Goal: Information Seeking & Learning: Check status

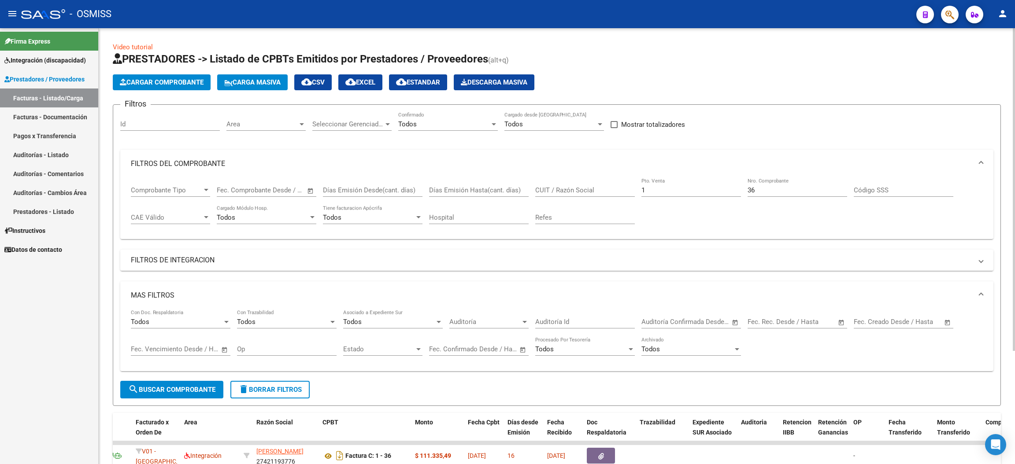
click at [686, 189] on input "1" at bounding box center [691, 190] width 100 height 8
type input "4"
drag, startPoint x: 784, startPoint y: 192, endPoint x: 729, endPoint y: 186, distance: 55.3
click at [729, 187] on div "Comprobante Tipo Comprobante Tipo Start date – End date Fec. Comprobante Desde …" at bounding box center [557, 205] width 852 height 55
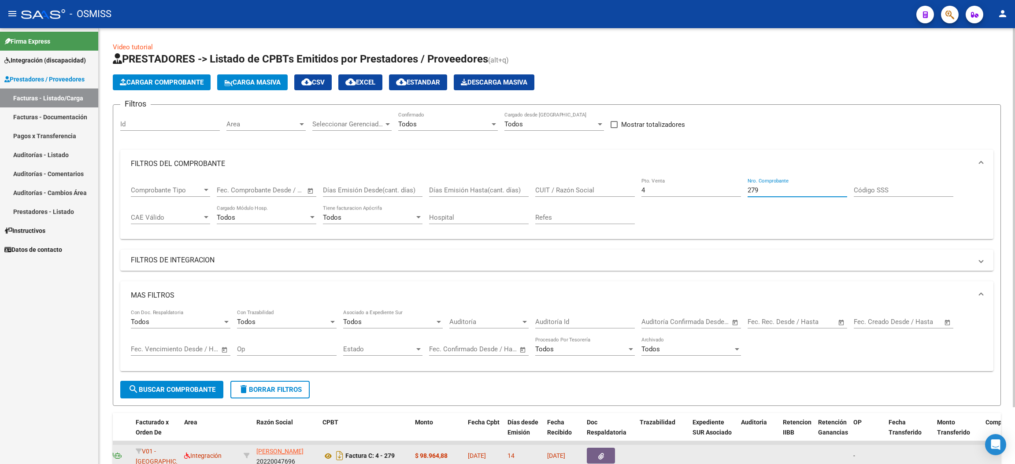
type input "279"
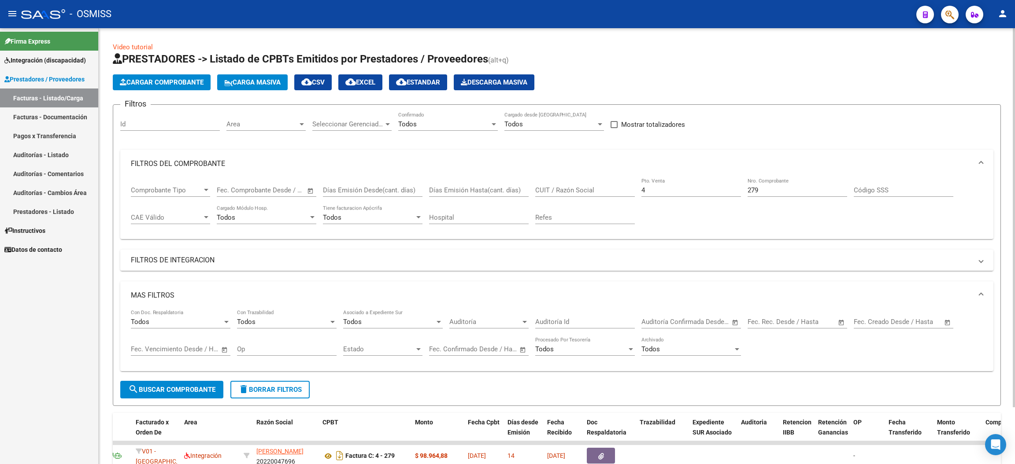
drag, startPoint x: 862, startPoint y: 68, endPoint x: 850, endPoint y: 72, distance: 13.5
click at [861, 68] on app-list-header "PRESTADORES -> Listado de CPBTs Emitidos por Prestadores / Proveedores (alt+q) …" at bounding box center [557, 229] width 888 height 354
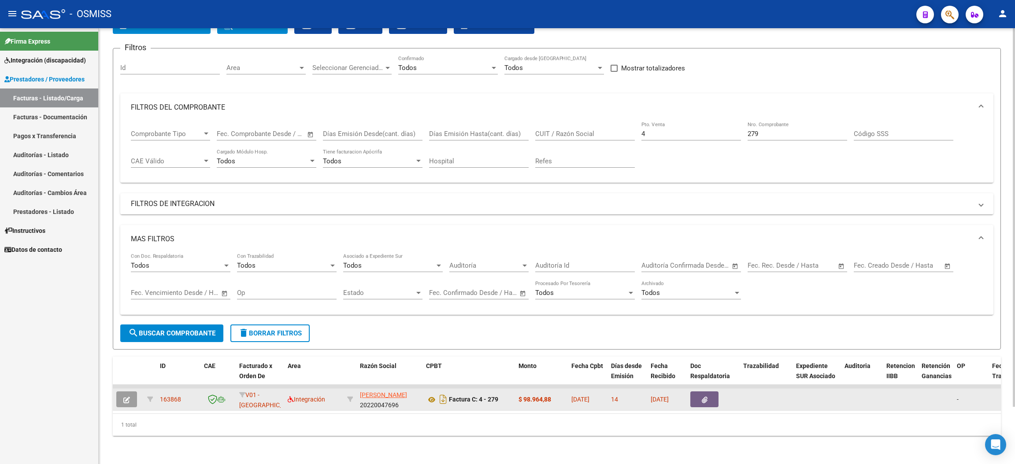
click at [128, 396] on span "button" at bounding box center [126, 400] width 7 height 8
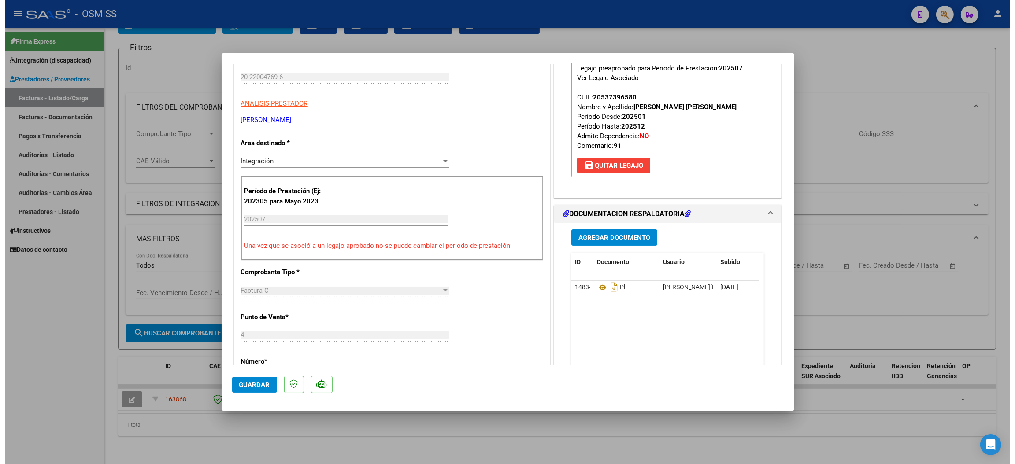
scroll to position [198, 0]
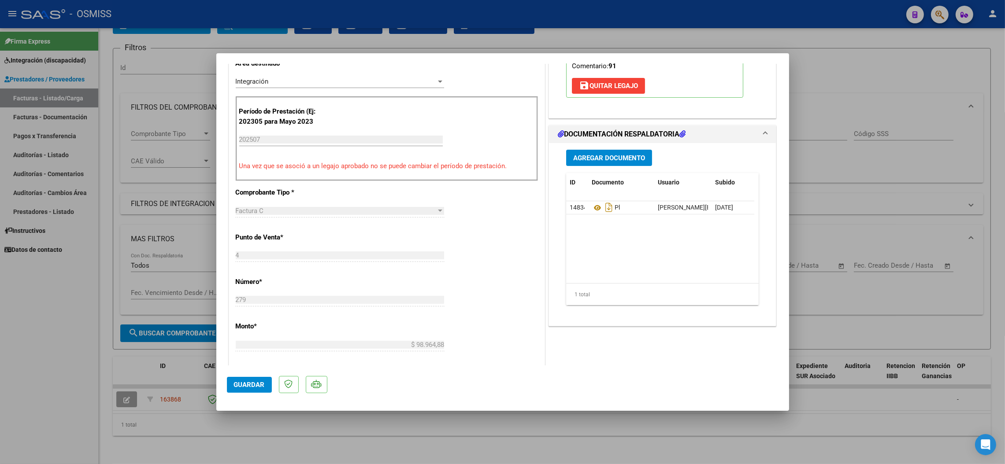
click at [73, 382] on div at bounding box center [502, 232] width 1005 height 464
type input "$ 0,00"
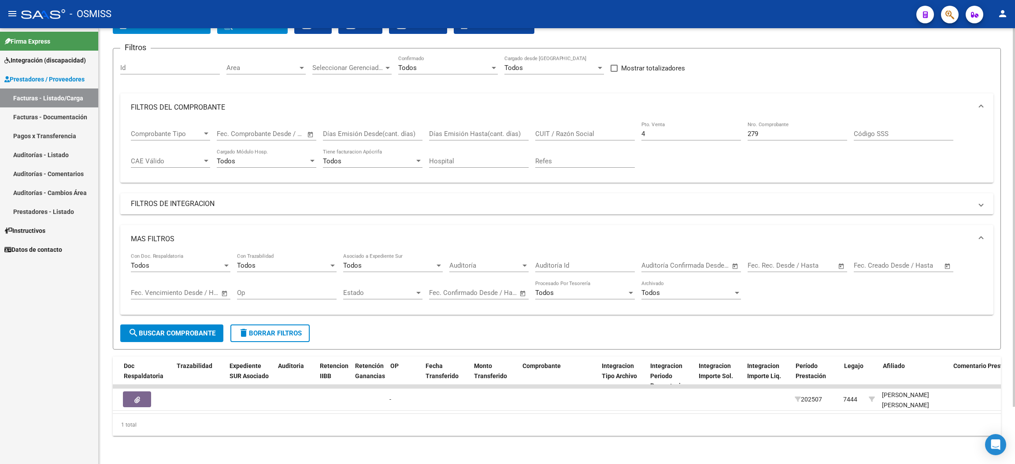
scroll to position [0, 566]
click at [190, 329] on span "search Buscar Comprobante" at bounding box center [171, 333] width 87 height 8
click at [175, 199] on mat-panel-title "FILTROS DE INTEGRACION" at bounding box center [551, 204] width 841 height 10
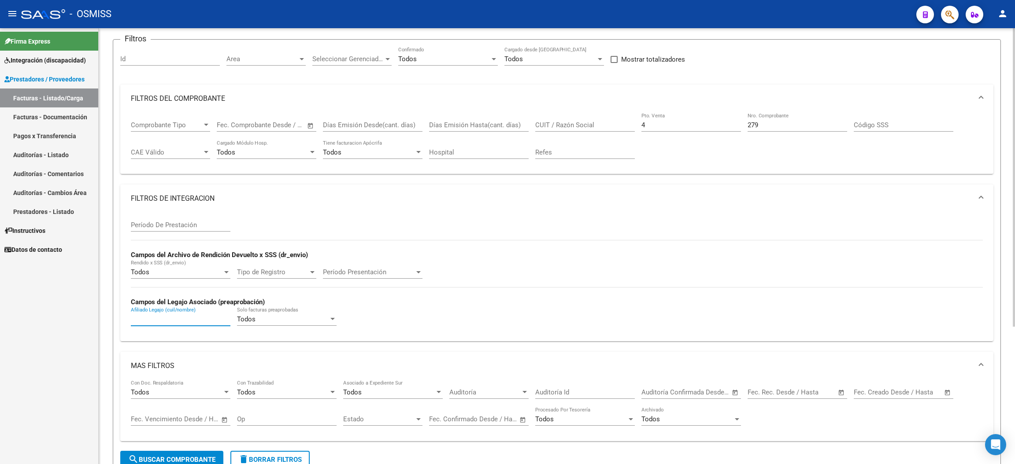
click at [170, 321] on input "Afiliado Legajo (cuil/nombre)" at bounding box center [181, 319] width 100 height 8
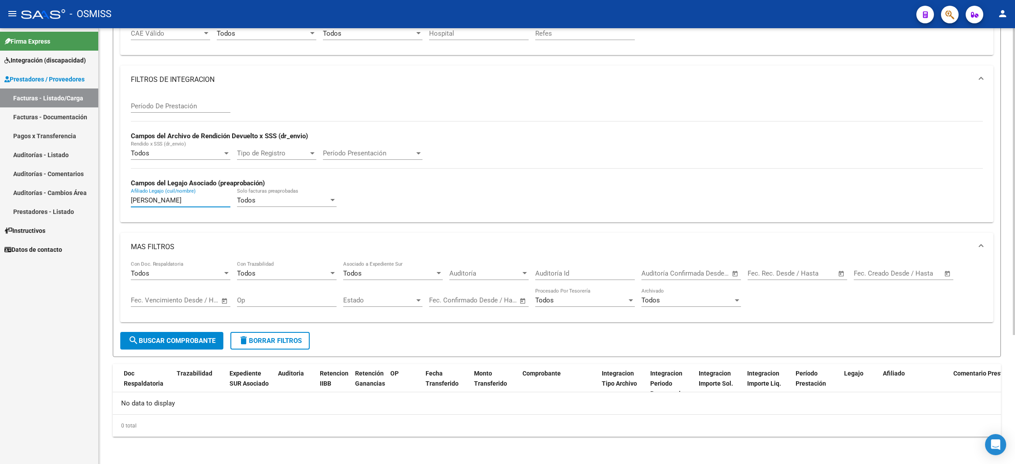
type input "[PERSON_NAME]"
click at [192, 340] on span "search Buscar Comprobante" at bounding box center [171, 341] width 87 height 8
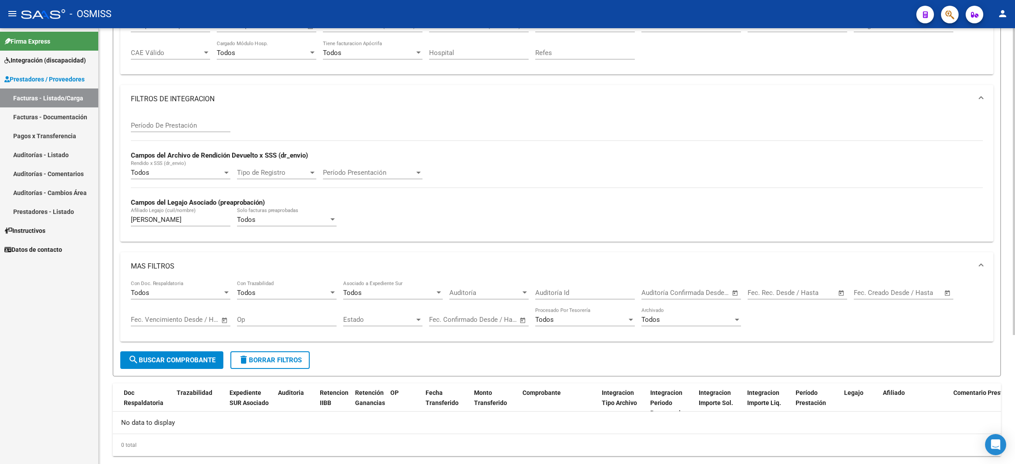
scroll to position [184, 0]
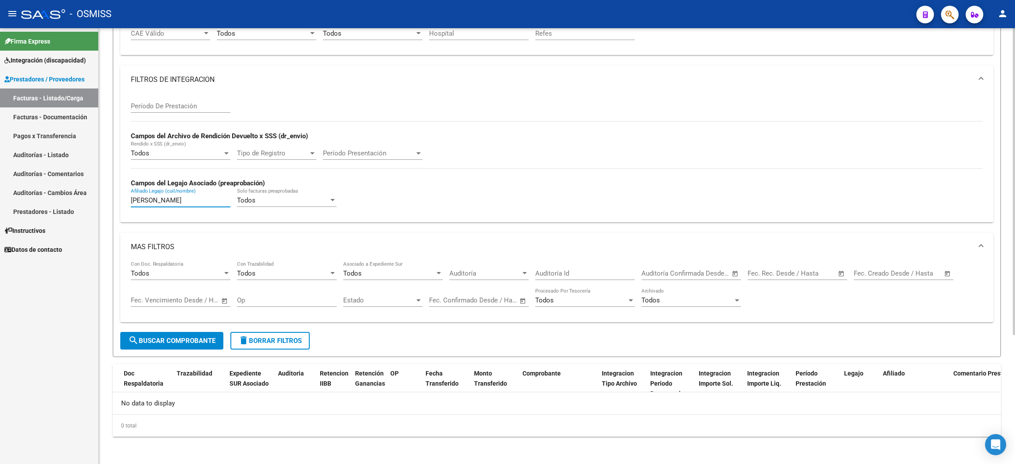
drag, startPoint x: 167, startPoint y: 199, endPoint x: 116, endPoint y: 198, distance: 51.6
click at [117, 197] on form "Filtros Id Area Area Seleccionar Gerenciador Seleccionar Gerenciador Todos Conf…" at bounding box center [557, 138] width 888 height 437
type input "[GEOGRAPHIC_DATA]"
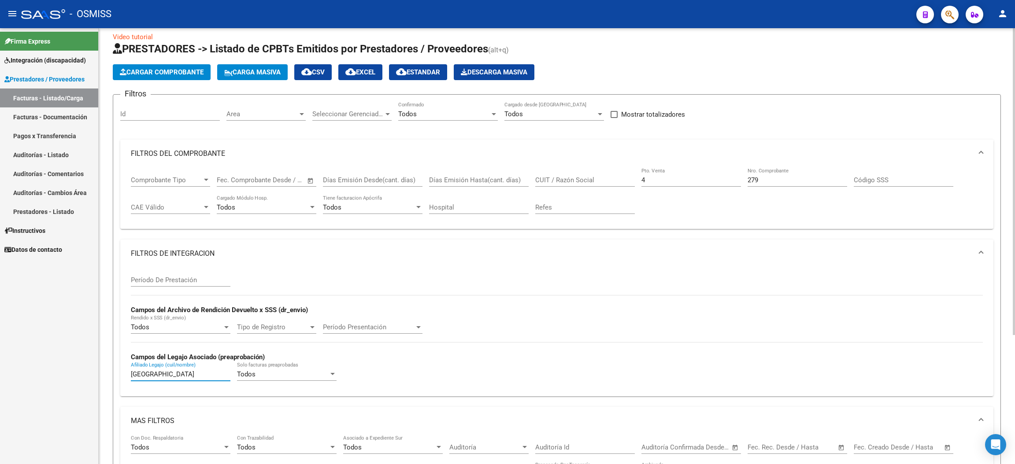
scroll to position [0, 0]
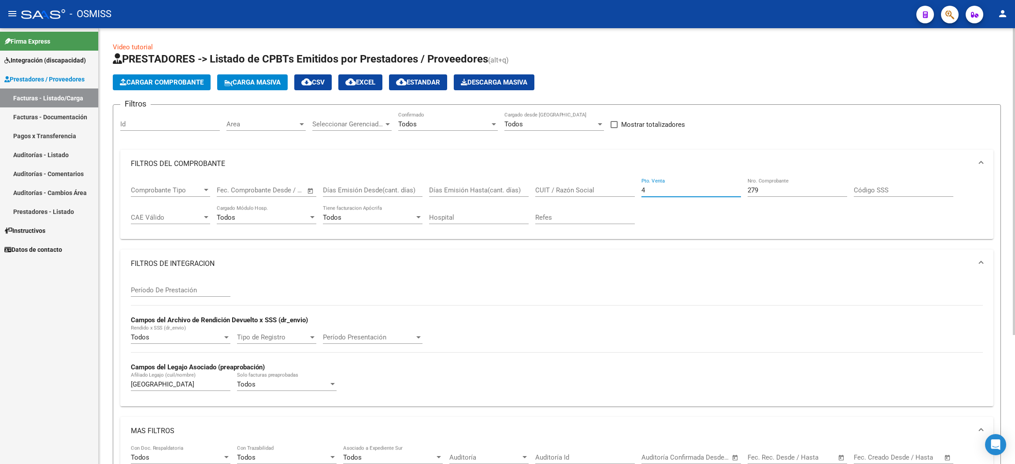
drag, startPoint x: 662, startPoint y: 190, endPoint x: 635, endPoint y: 186, distance: 27.6
click at [635, 186] on div "Comprobante Tipo Comprobante Tipo Start date – End date Fec. Comprobante Desde …" at bounding box center [557, 205] width 852 height 55
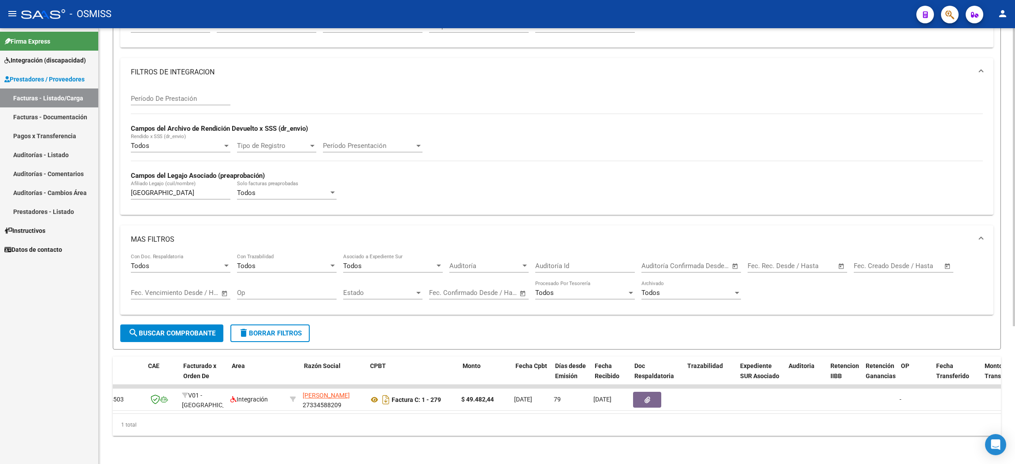
scroll to position [0, 56]
type input "1"
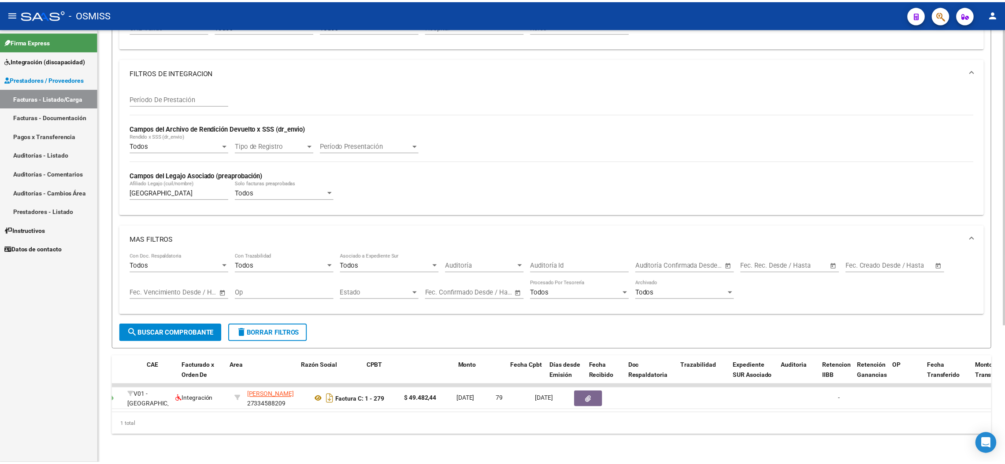
scroll to position [0, 0]
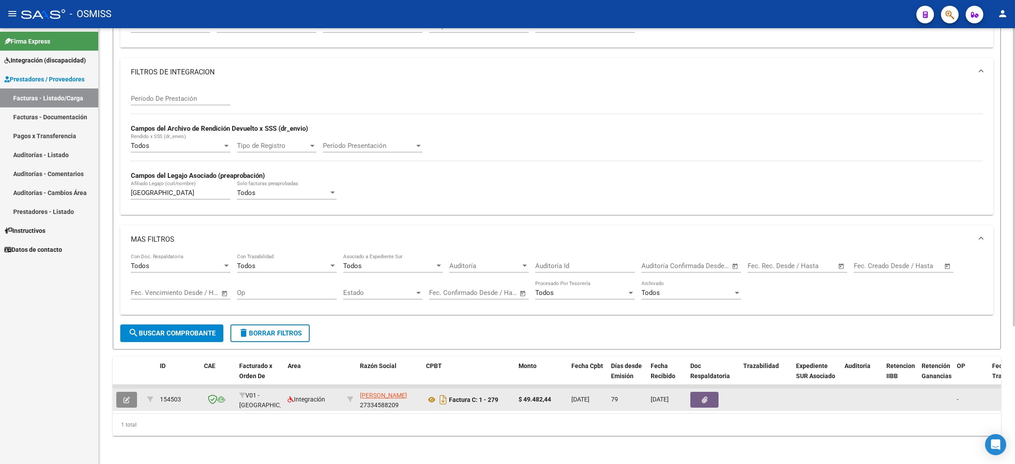
click at [130, 392] on button "button" at bounding box center [126, 400] width 21 height 16
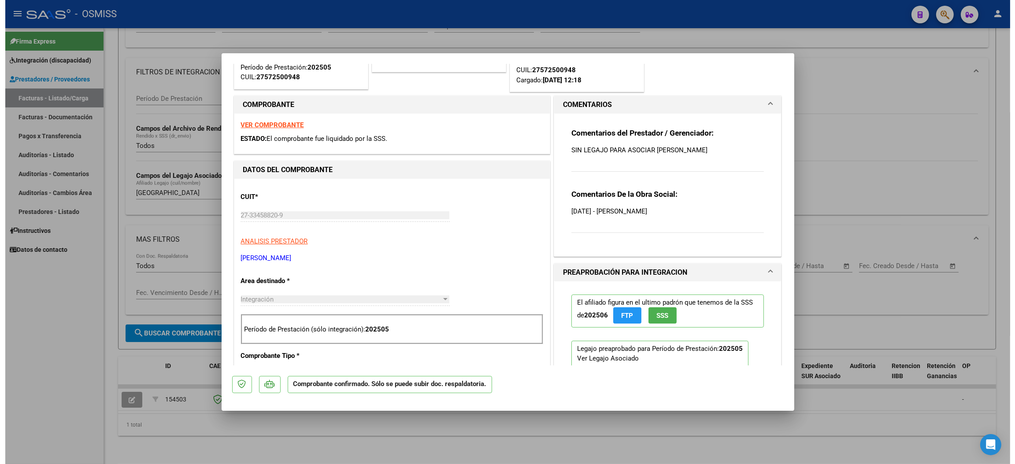
scroll to position [198, 0]
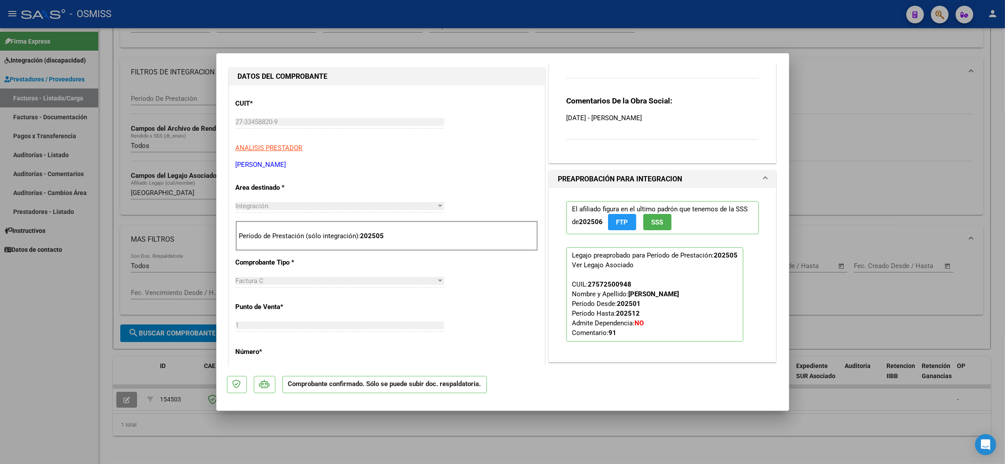
click at [863, 63] on div at bounding box center [502, 232] width 1005 height 464
type input "$ 0,00"
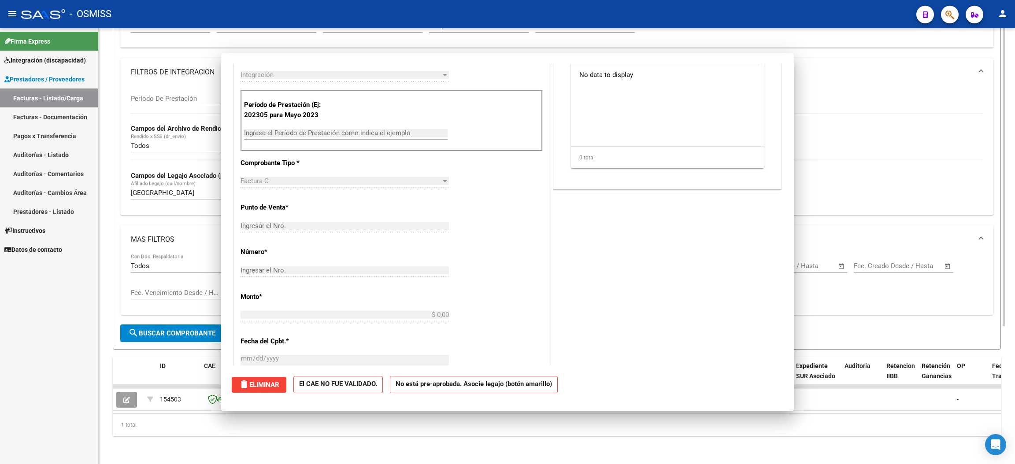
scroll to position [0, 0]
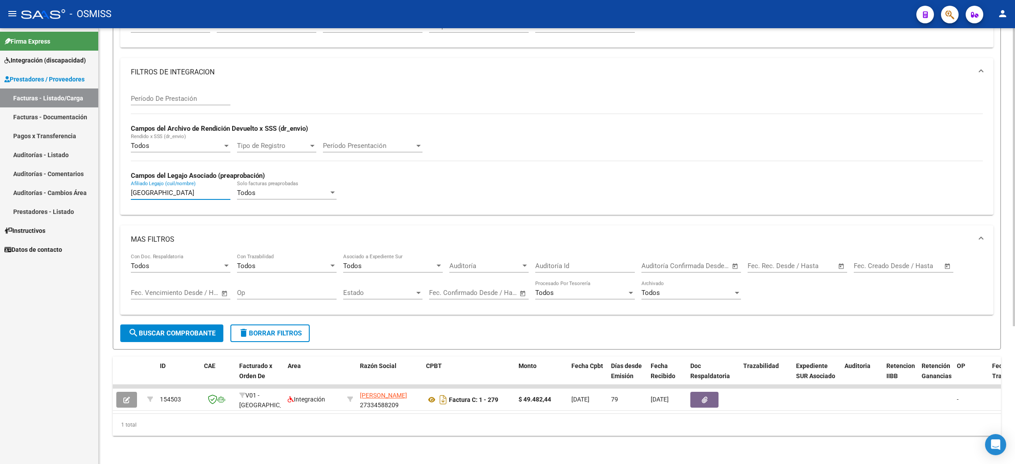
drag, startPoint x: 179, startPoint y: 185, endPoint x: 123, endPoint y: 163, distance: 59.8
click at [121, 169] on div "Período De Prestación Campos del Archivo de Rendición Devuelto x SSS (dr_envio)…" at bounding box center [556, 150] width 873 height 128
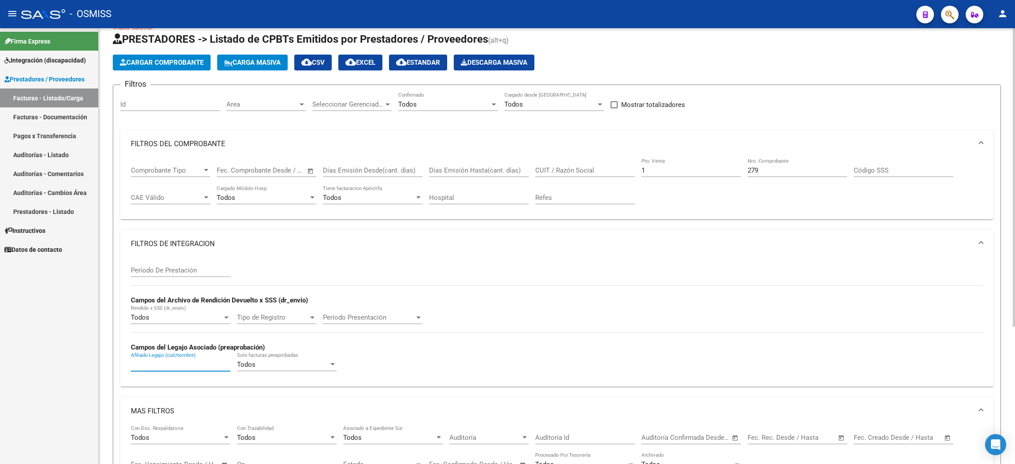
scroll to position [3, 0]
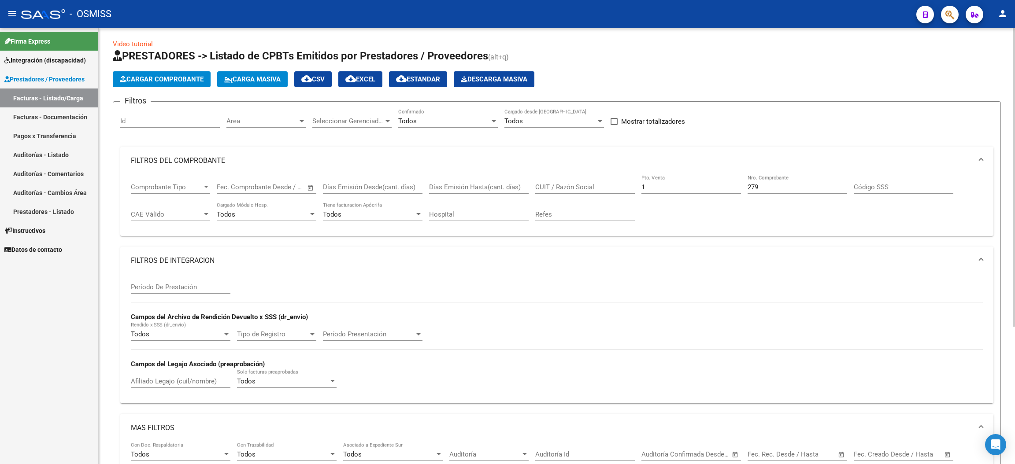
drag, startPoint x: 650, startPoint y: 192, endPoint x: 634, endPoint y: 186, distance: 16.9
click at [634, 186] on div "Comprobante Tipo Comprobante Tipo Start date – End date Fec. Comprobante Desde …" at bounding box center [557, 202] width 852 height 55
click at [670, 186] on input "1" at bounding box center [691, 187] width 100 height 8
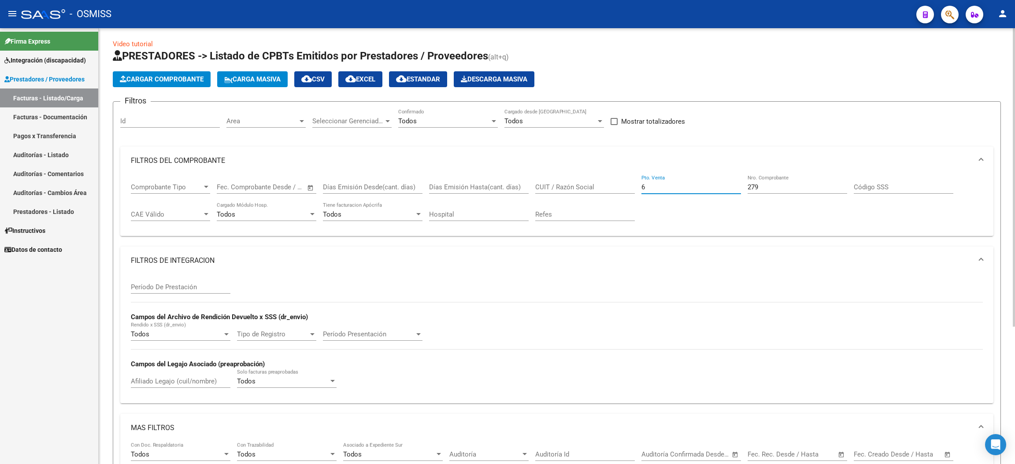
type input "6"
drag, startPoint x: 756, startPoint y: 189, endPoint x: 741, endPoint y: 190, distance: 15.1
click at [741, 190] on div "Comprobante Tipo Comprobante Tipo Start date – End date Fec. Comprobante Desde …" at bounding box center [557, 202] width 852 height 55
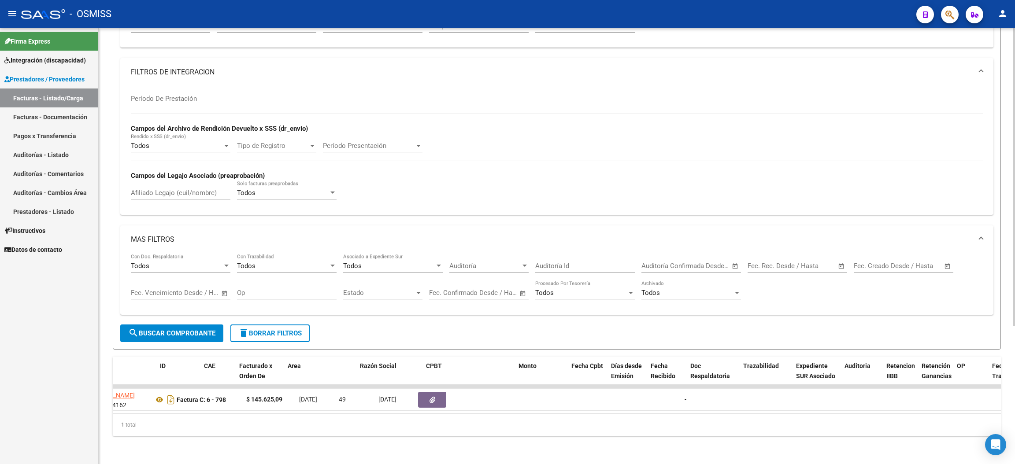
scroll to position [0, 0]
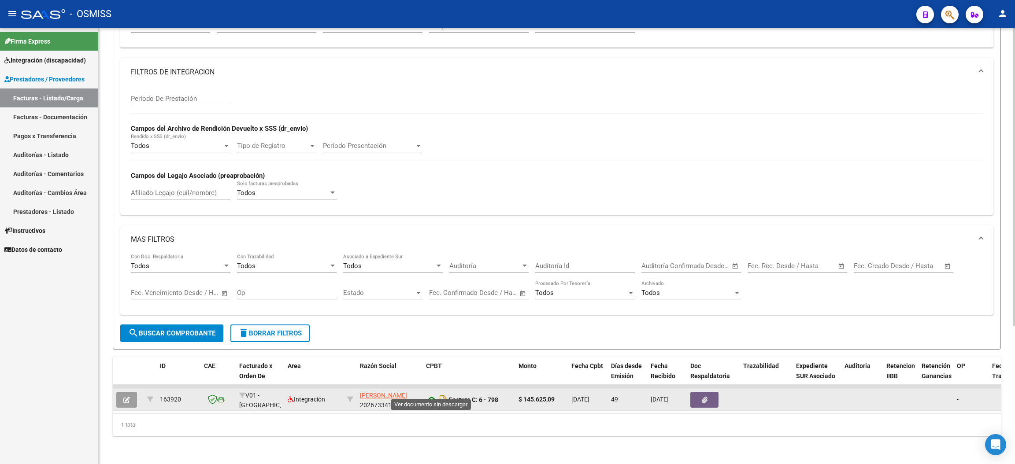
type input "798"
click at [435, 395] on icon at bounding box center [431, 400] width 11 height 11
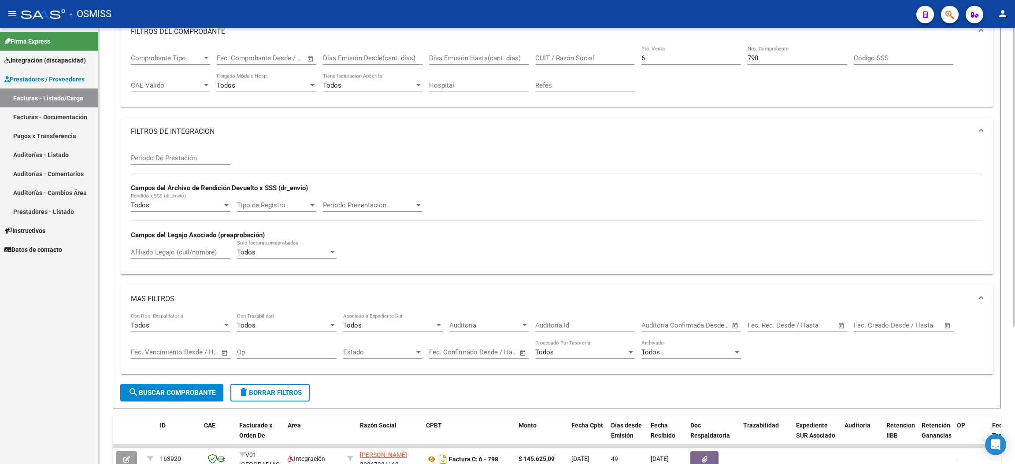
scroll to position [69, 0]
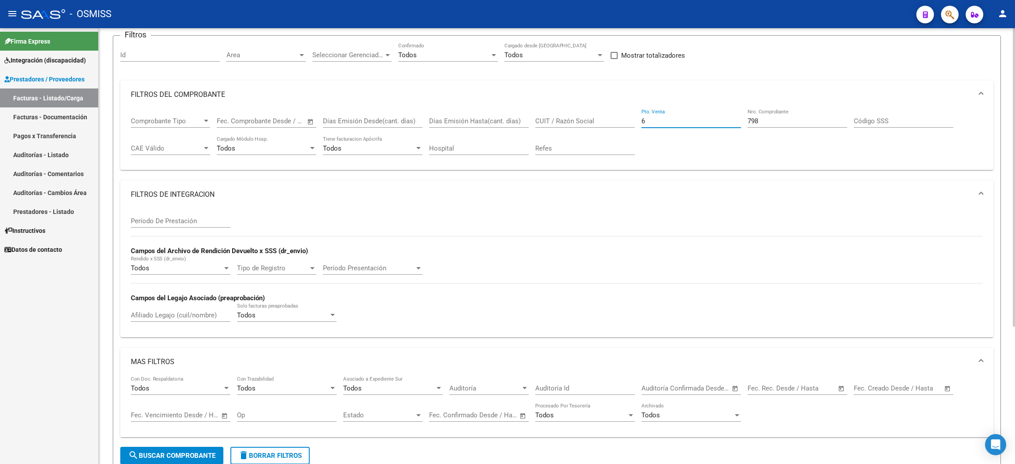
drag, startPoint x: 664, startPoint y: 118, endPoint x: 636, endPoint y: 117, distance: 27.8
click at [637, 117] on div "Comprobante Tipo Comprobante Tipo Start date – End date Fec. Comprobante Desde …" at bounding box center [557, 136] width 852 height 55
type input "5"
drag, startPoint x: 785, startPoint y: 120, endPoint x: 735, endPoint y: 121, distance: 50.2
click at [735, 121] on div "Comprobante Tipo Comprobante Tipo Start date – End date Fec. Comprobante Desde …" at bounding box center [557, 136] width 852 height 55
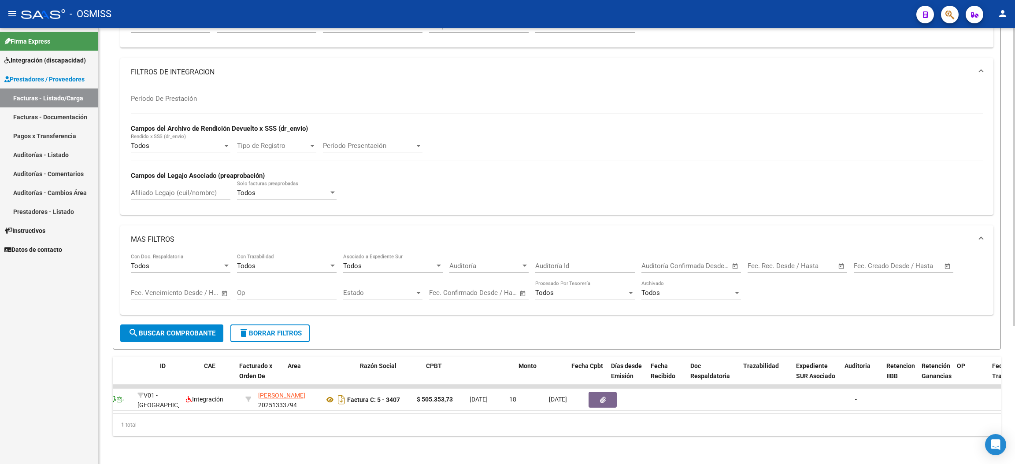
scroll to position [0, 0]
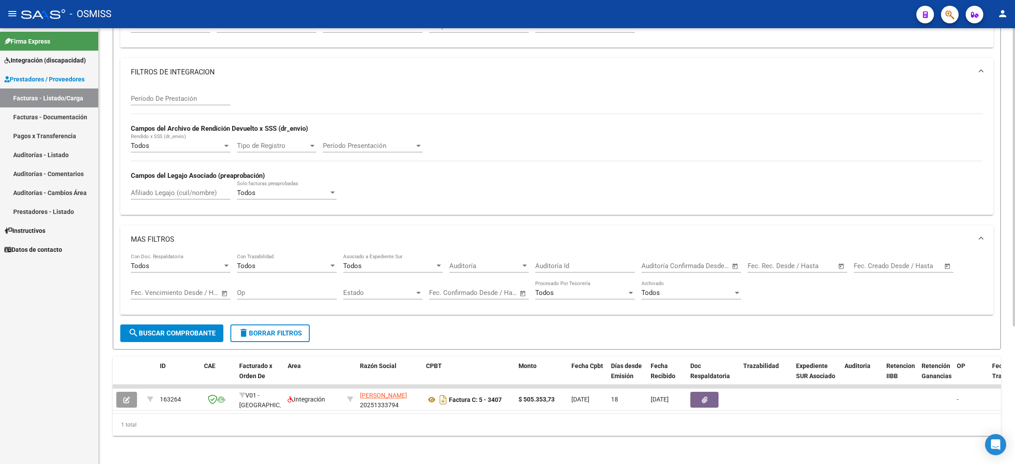
type input "3407"
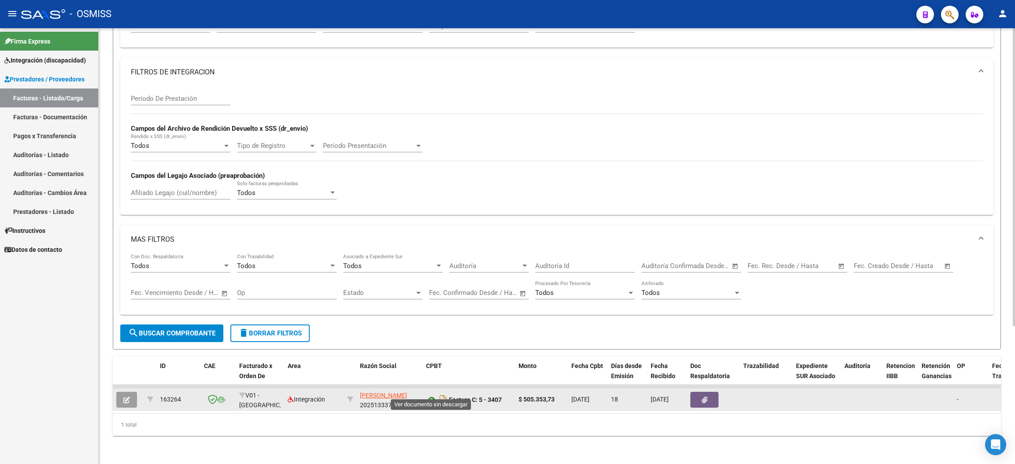
click at [432, 395] on icon at bounding box center [431, 400] width 11 height 11
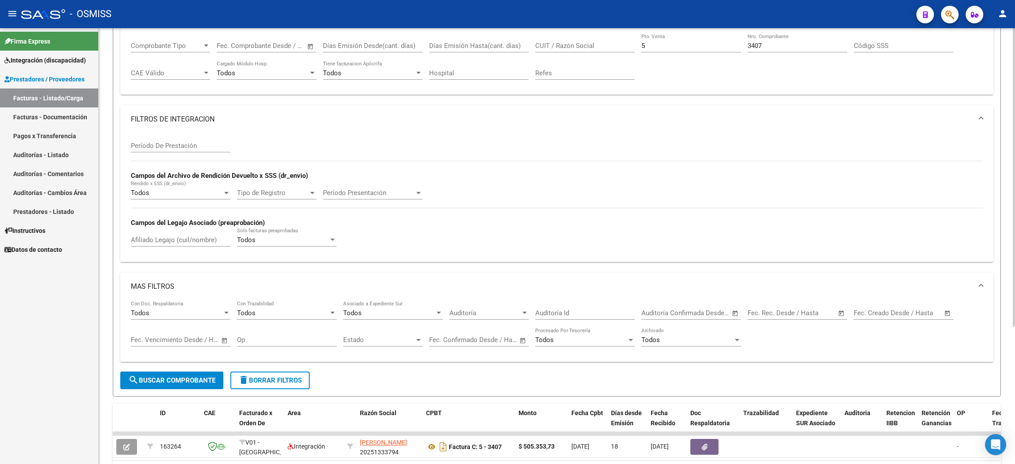
scroll to position [69, 0]
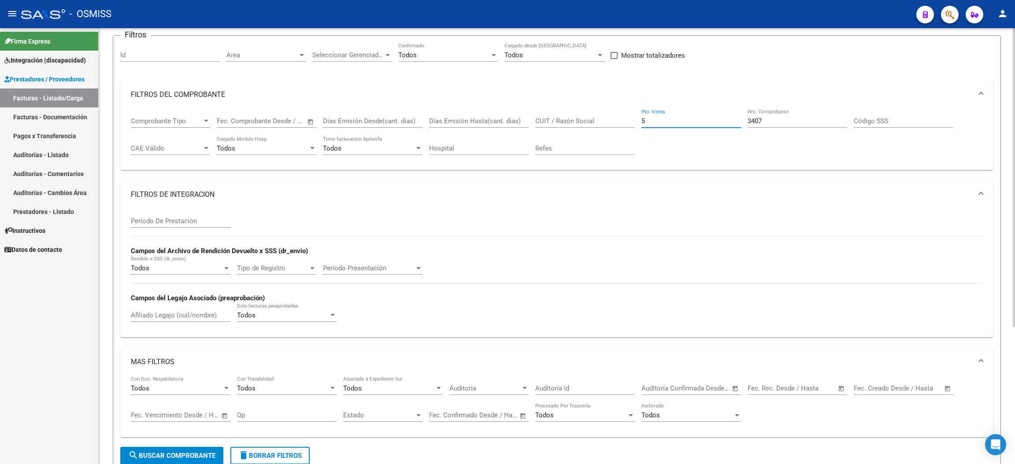
drag, startPoint x: 659, startPoint y: 120, endPoint x: 637, endPoint y: 113, distance: 22.6
click at [637, 113] on div "Comprobante Tipo Comprobante Tipo Start date – End date Fec. Comprobante Desde …" at bounding box center [557, 136] width 852 height 55
type input "1"
drag, startPoint x: 789, startPoint y: 121, endPoint x: 739, endPoint y: 118, distance: 50.3
click at [739, 118] on div "Comprobante Tipo Comprobante Tipo Start date – End date Fec. Comprobante Desde …" at bounding box center [557, 136] width 852 height 55
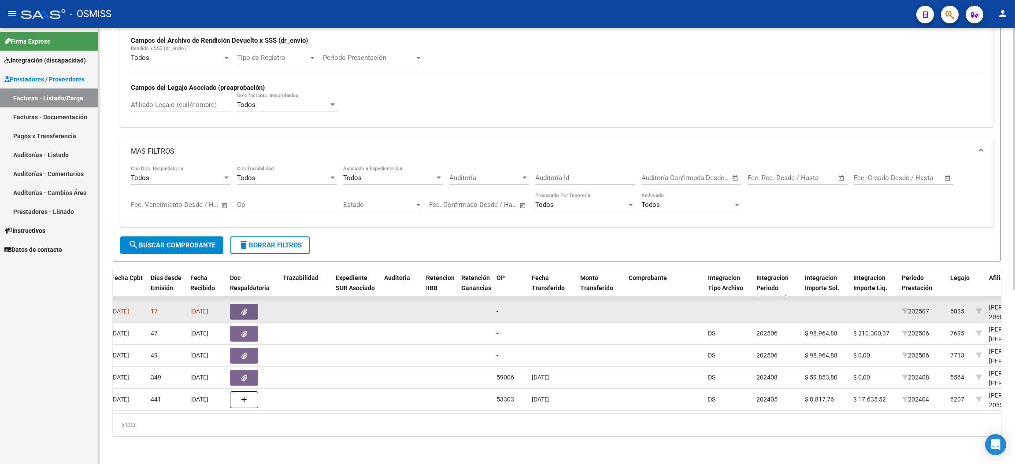
scroll to position [0, 0]
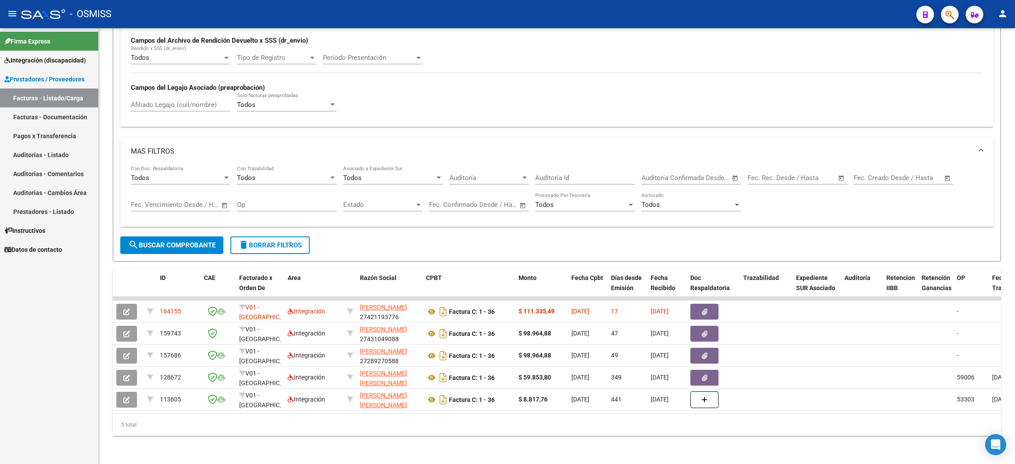
type input "36"
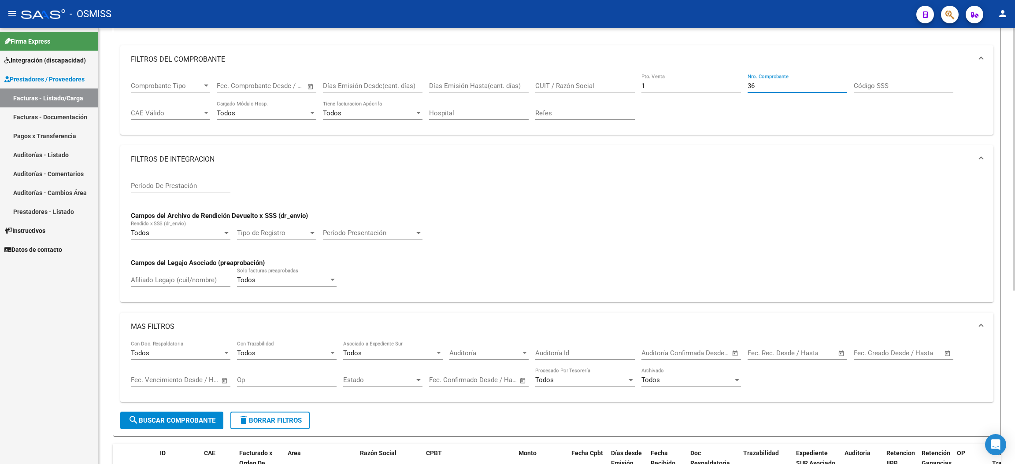
scroll to position [91, 0]
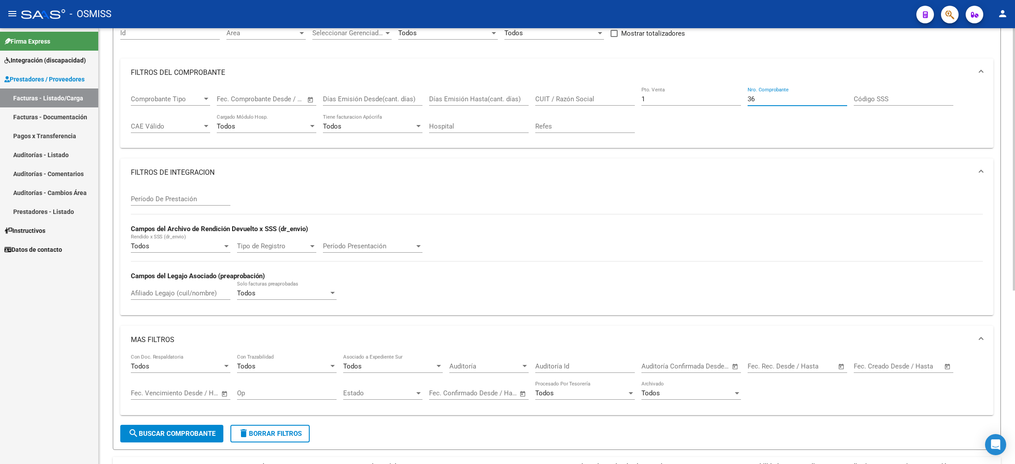
click at [689, 95] on input "1" at bounding box center [691, 99] width 100 height 8
type input "12"
drag, startPoint x: 755, startPoint y: 96, endPoint x: 731, endPoint y: 96, distance: 24.7
click at [731, 97] on div "Comprobante Tipo Comprobante Tipo Start date – End date Fec. Comprobante Desde …" at bounding box center [557, 114] width 852 height 55
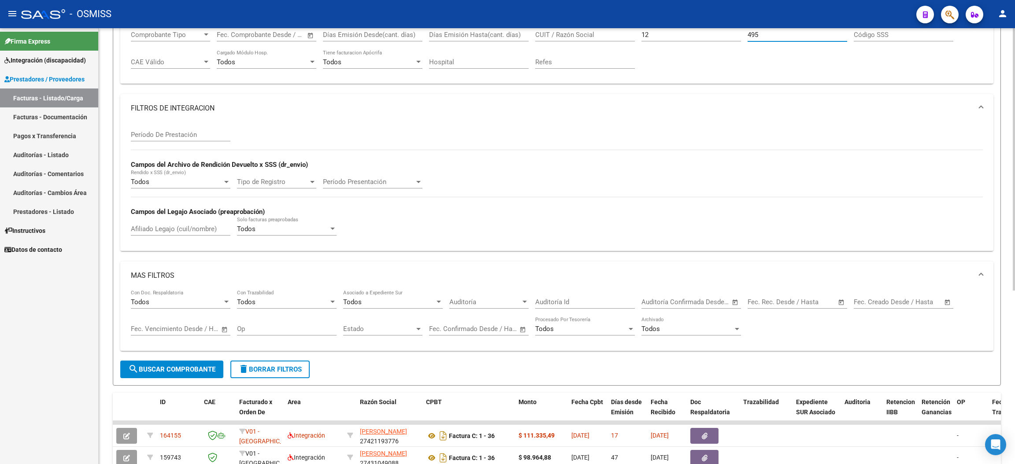
scroll to position [157, 0]
type input "495"
click at [210, 359] on button "search Buscar Comprobante" at bounding box center [171, 368] width 103 height 18
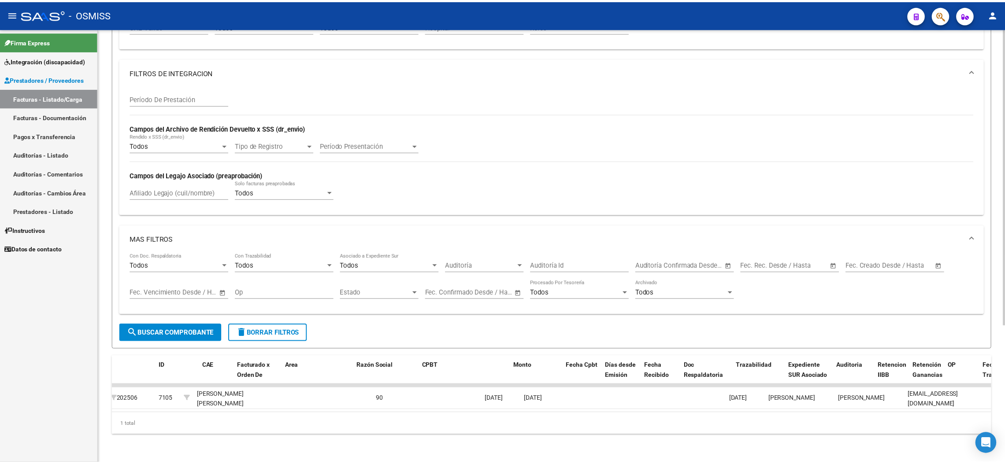
scroll to position [0, 0]
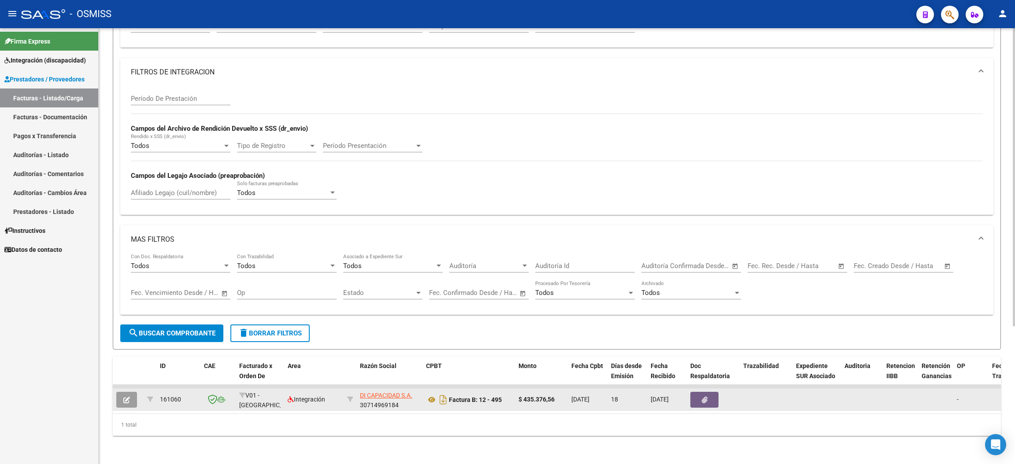
click at [128, 397] on icon "button" at bounding box center [126, 400] width 7 height 7
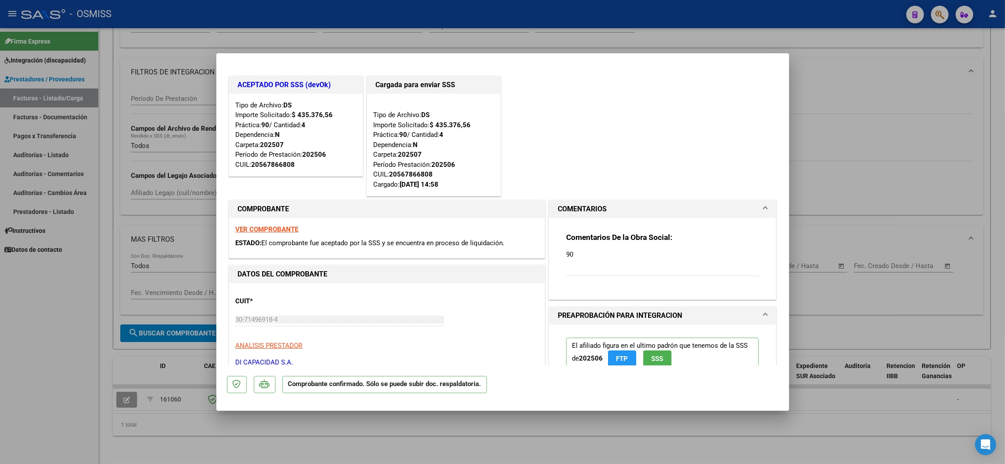
click at [90, 336] on div at bounding box center [502, 232] width 1005 height 464
type input "$ 0,00"
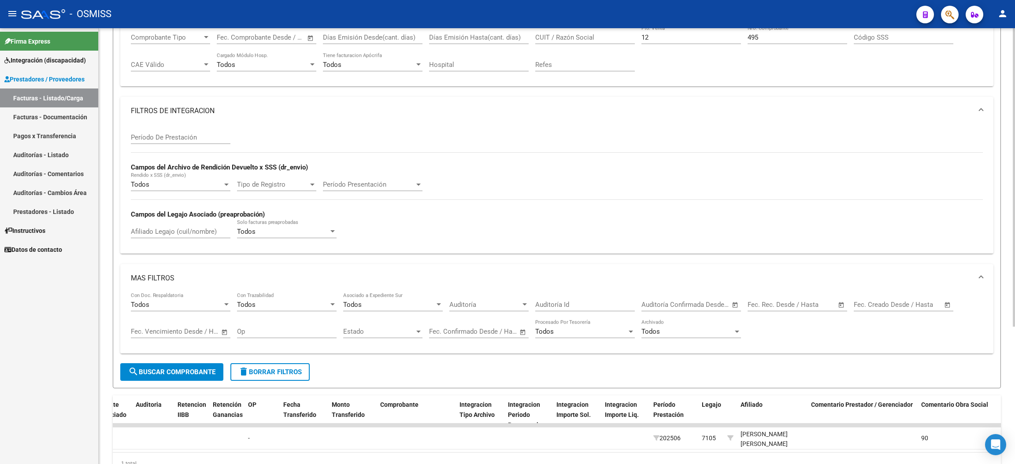
scroll to position [3, 0]
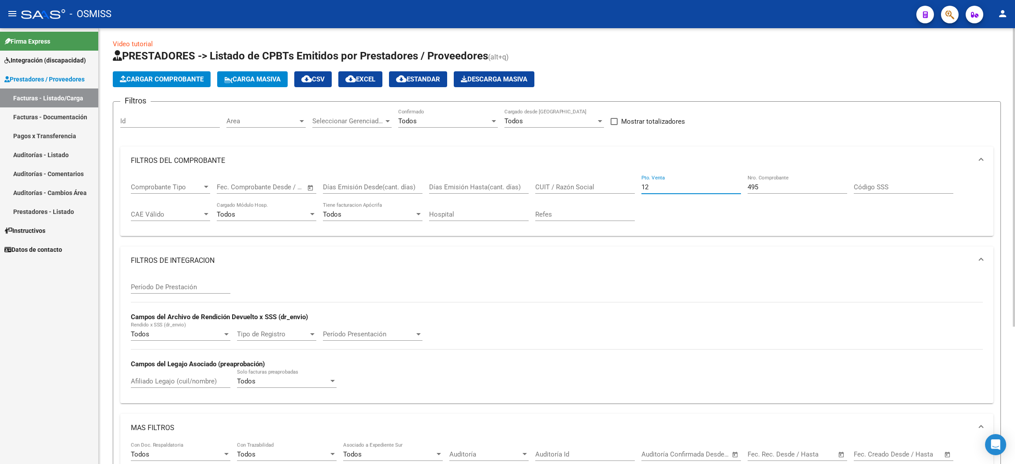
drag, startPoint x: 652, startPoint y: 185, endPoint x: 644, endPoint y: 179, distance: 9.4
click at [638, 181] on div "Comprobante Tipo Comprobante Tipo Start date – End date Fec. Comprobante Desde …" at bounding box center [557, 202] width 852 height 55
type input "10"
drag, startPoint x: 742, startPoint y: 186, endPoint x: 736, endPoint y: 186, distance: 5.7
click at [736, 186] on div "Comprobante Tipo Comprobante Tipo Start date – End date Fec. Comprobante Desde …" at bounding box center [557, 202] width 852 height 55
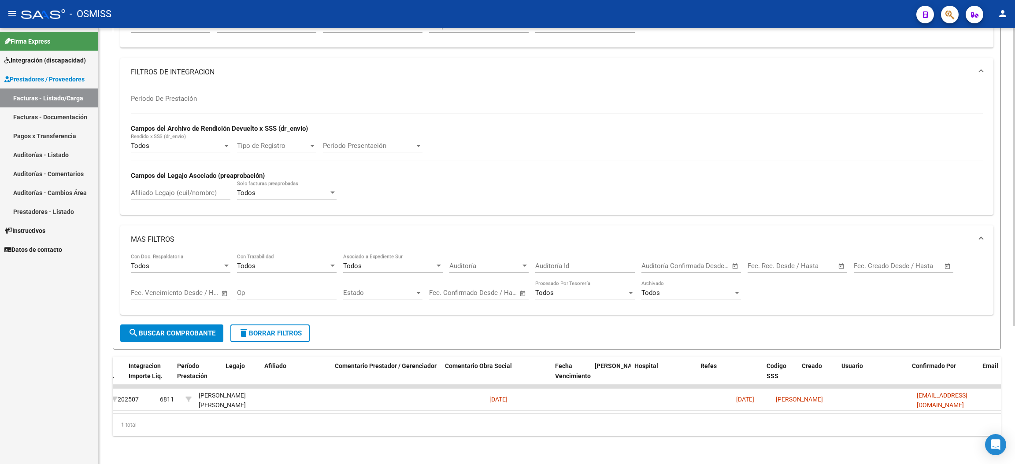
scroll to position [0, 0]
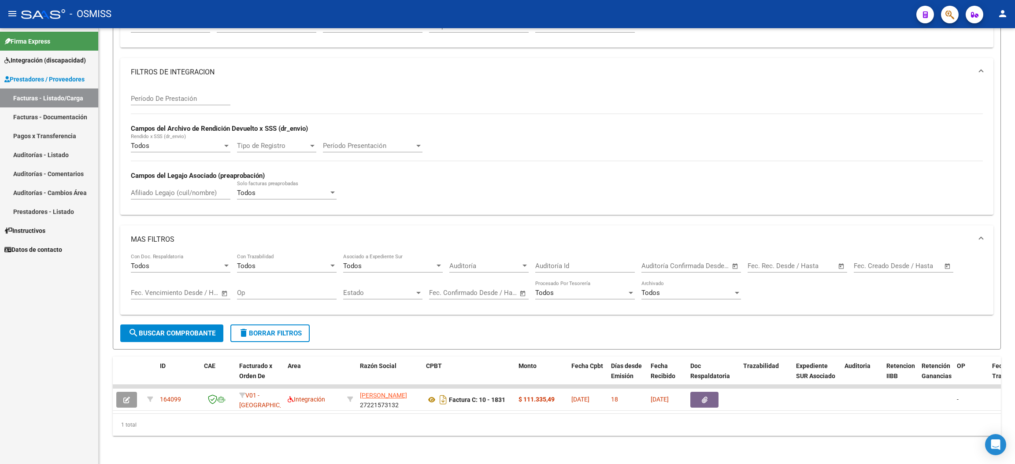
type input "1831"
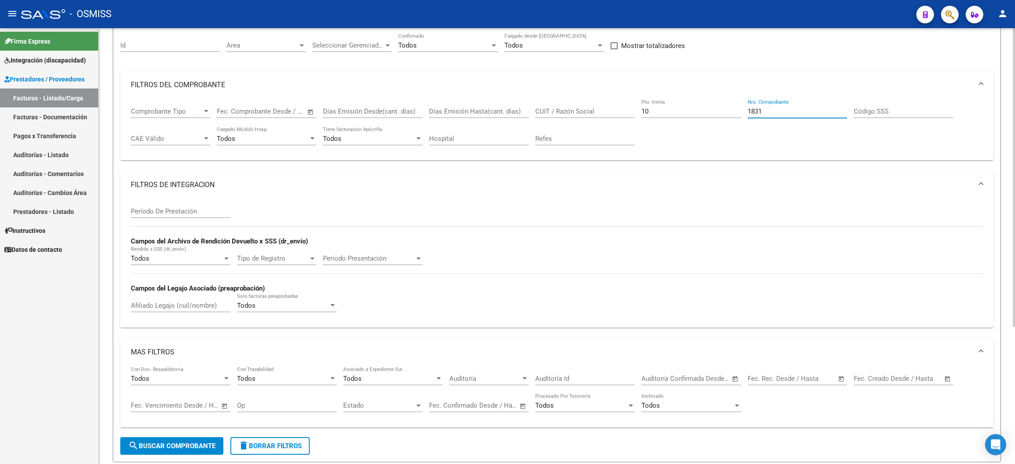
scroll to position [3, 0]
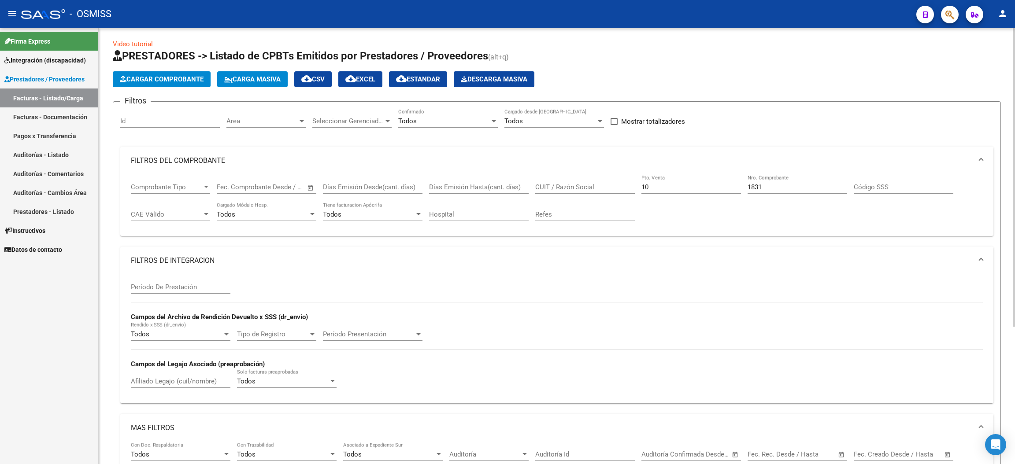
drag, startPoint x: 673, startPoint y: 182, endPoint x: 636, endPoint y: 189, distance: 37.7
click at [636, 189] on div "Comprobante Tipo Comprobante Tipo Start date – End date Fec. Comprobante Desde …" at bounding box center [557, 202] width 852 height 55
click at [655, 187] on input "10" at bounding box center [691, 187] width 100 height 8
type input "1"
click at [768, 189] on input "1831" at bounding box center [797, 187] width 100 height 8
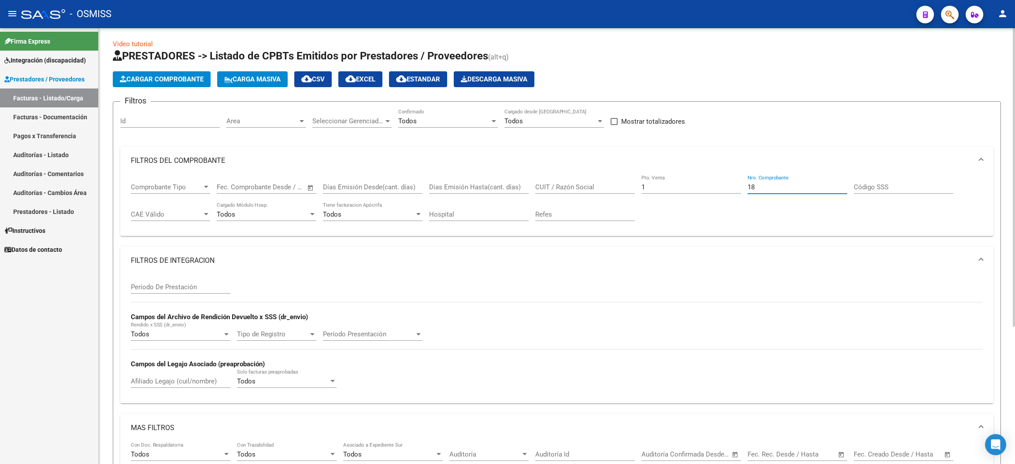
type input "1"
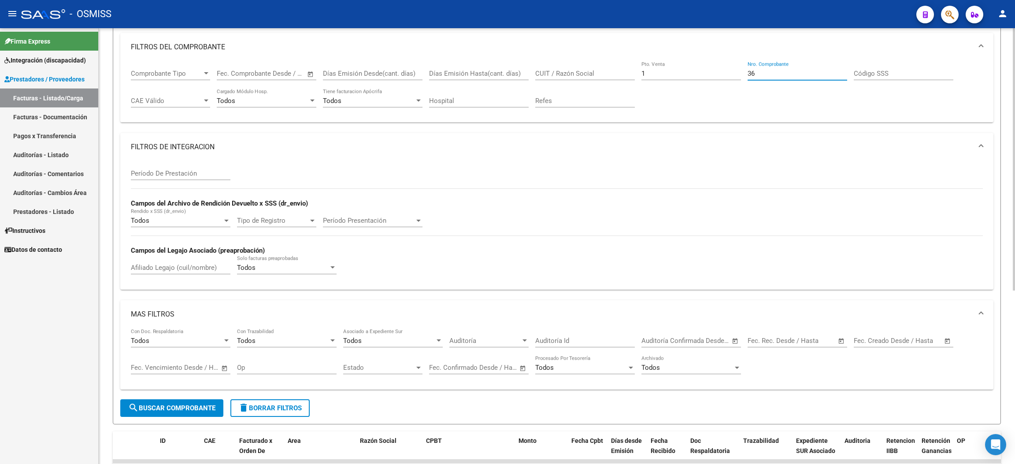
scroll to position [267, 0]
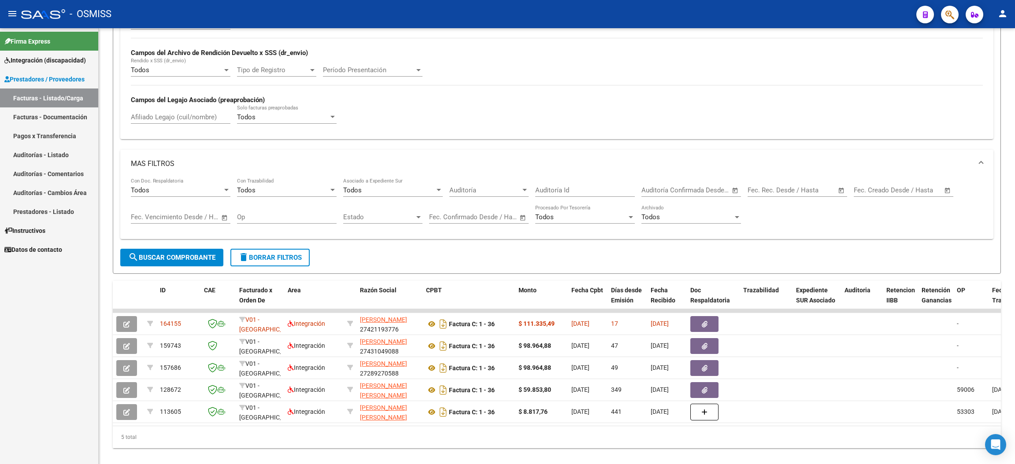
type input "36"
click at [174, 117] on input "Afiliado Legajo (cuil/nombre)" at bounding box center [181, 117] width 100 height 8
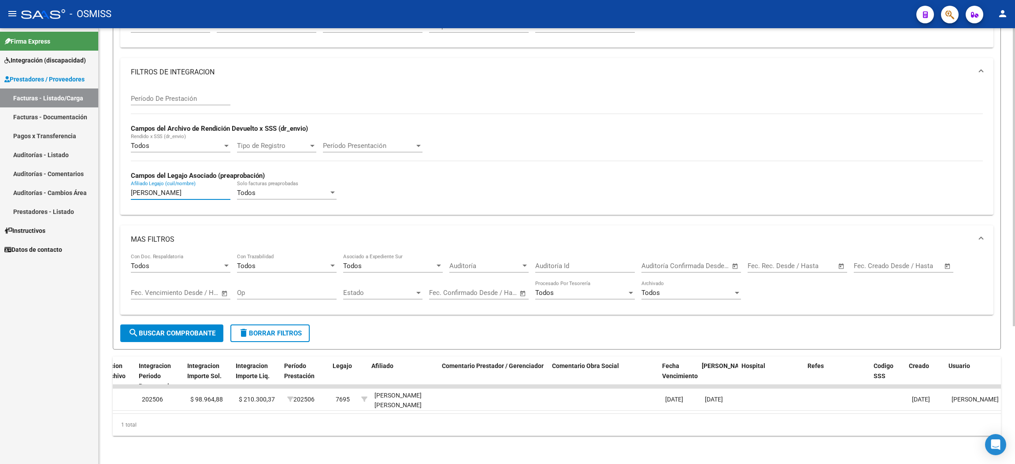
scroll to position [0, 1077]
type input "[PERSON_NAME]"
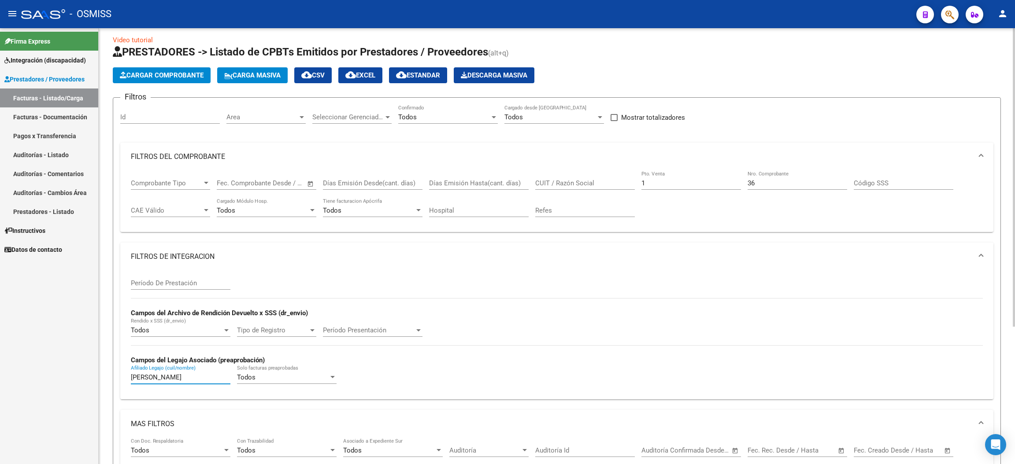
scroll to position [0, 0]
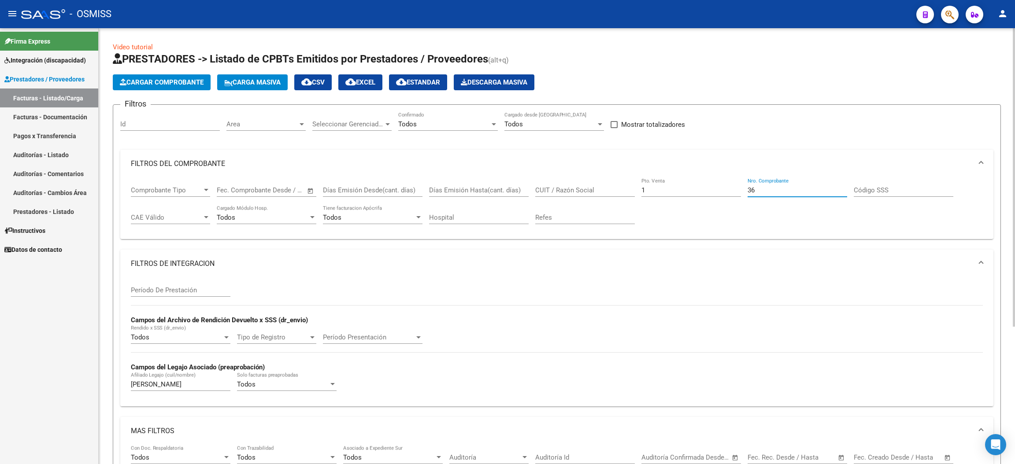
drag, startPoint x: 775, startPoint y: 190, endPoint x: 738, endPoint y: 189, distance: 37.0
click at [738, 189] on div "Comprobante Tipo Comprobante Tipo Start date – End date Fec. Comprobante Desde …" at bounding box center [557, 205] width 852 height 55
type input "1933"
drag, startPoint x: 163, startPoint y: 385, endPoint x: 125, endPoint y: 366, distance: 42.4
click at [125, 366] on div "Período De Prestación Campos del Archivo de Rendición Devuelto x SSS (dr_envio)…" at bounding box center [556, 342] width 873 height 128
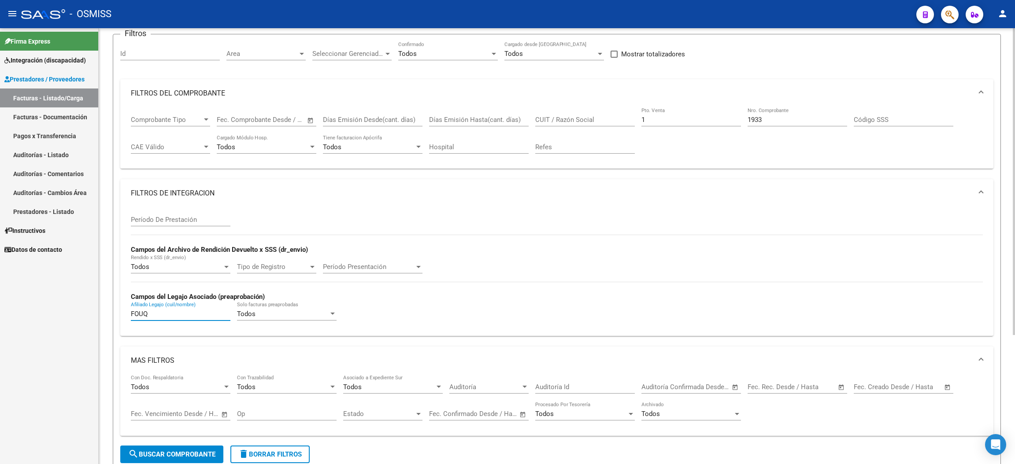
scroll to position [184, 0]
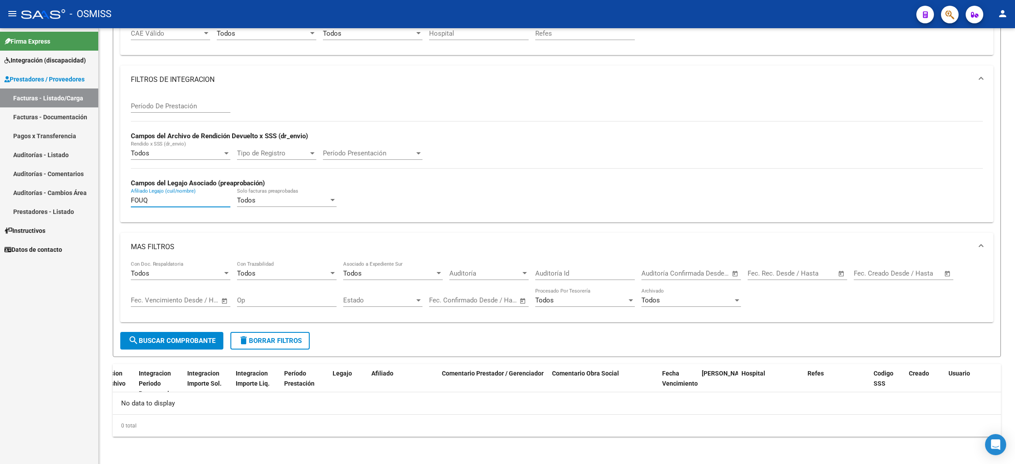
type input "FOUQ"
drag, startPoint x: 157, startPoint y: 198, endPoint x: 120, endPoint y: 195, distance: 37.6
click at [125, 193] on div "Período De Prestación Campos del Archivo de Rendición Devuelto x SSS (dr_envio)…" at bounding box center [556, 158] width 873 height 128
type input "ROJAS"
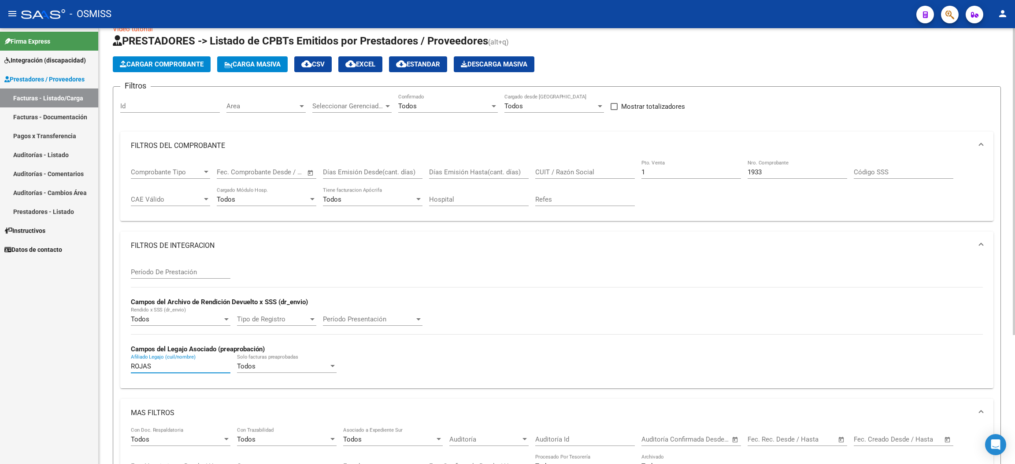
scroll to position [0, 0]
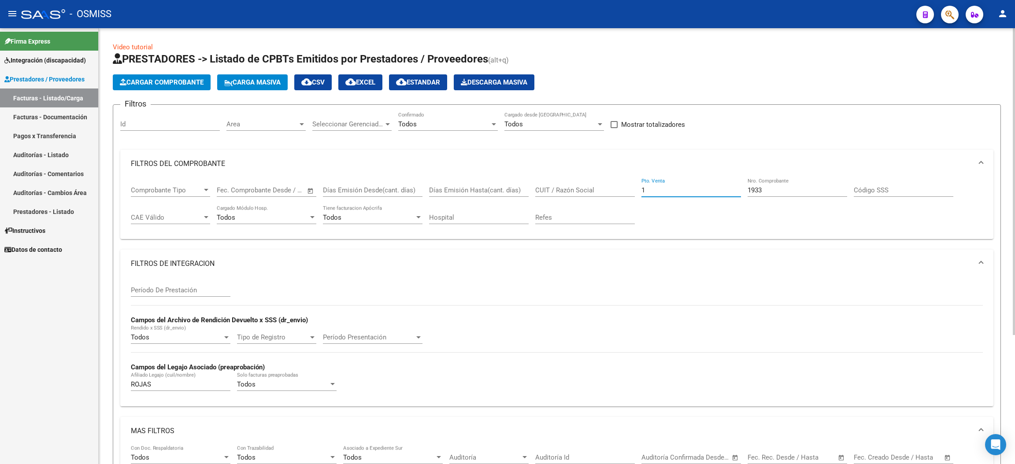
drag, startPoint x: 672, startPoint y: 192, endPoint x: 621, endPoint y: 193, distance: 50.2
click at [621, 193] on div "Comprobante Tipo Comprobante Tipo Start date – End date Fec. Comprobante Desde …" at bounding box center [557, 205] width 852 height 55
type input "2"
drag, startPoint x: 783, startPoint y: 190, endPoint x: 736, endPoint y: 194, distance: 47.7
click at [736, 194] on div "Comprobante Tipo Comprobante Tipo Start date – End date Fec. Comprobante Desde …" at bounding box center [557, 205] width 852 height 55
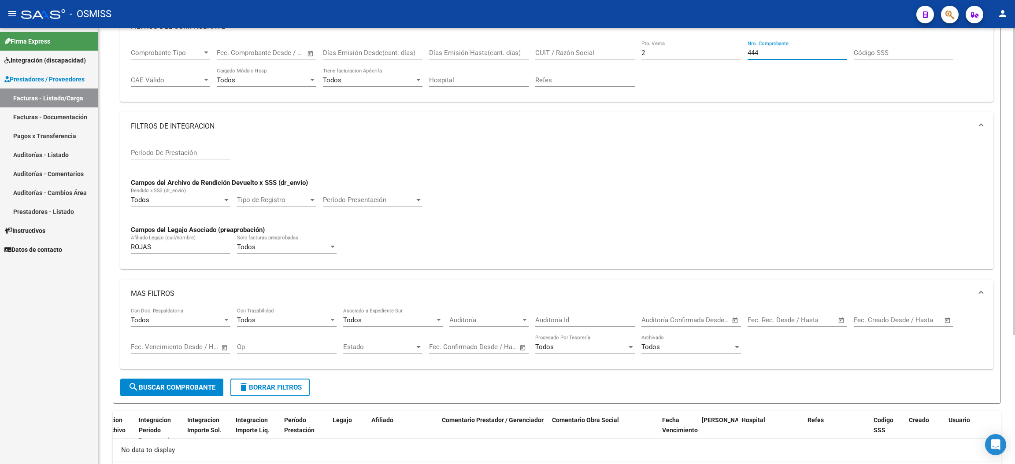
scroll to position [184, 0]
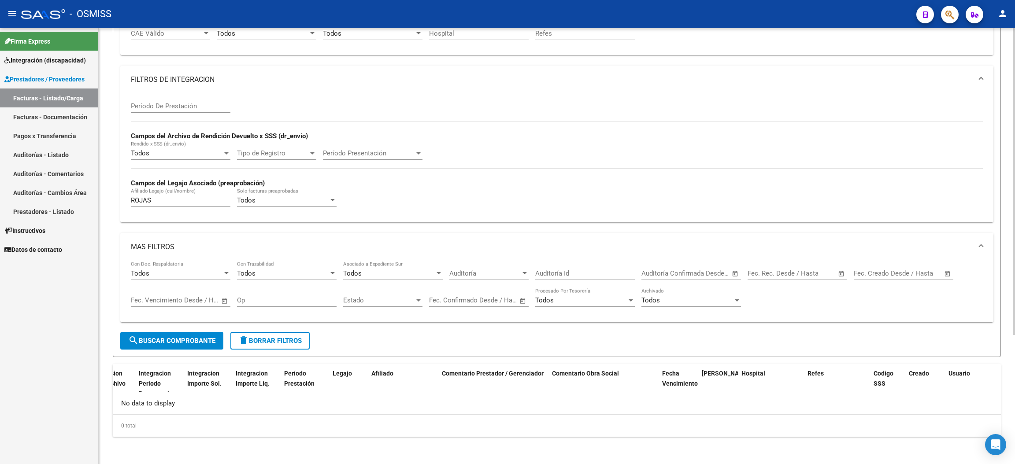
type input "444"
click at [205, 340] on span "search Buscar Comprobante" at bounding box center [171, 341] width 87 height 8
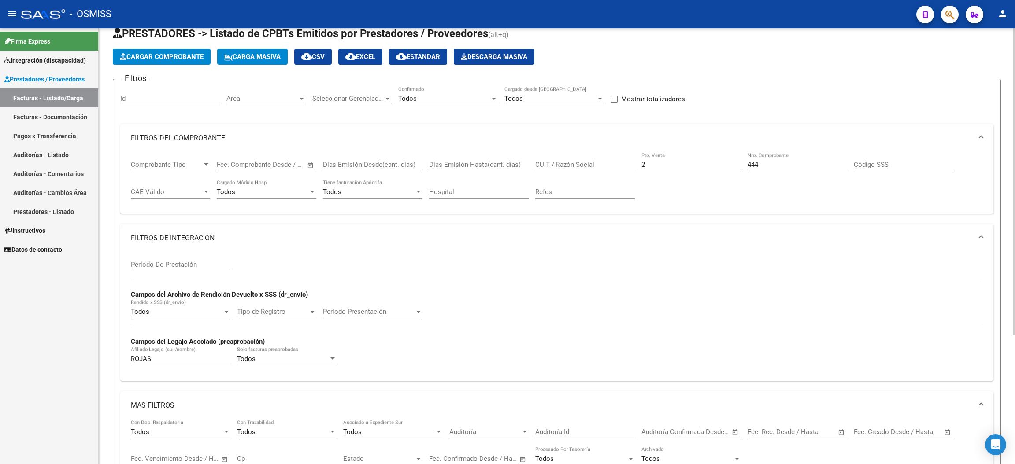
scroll to position [0, 0]
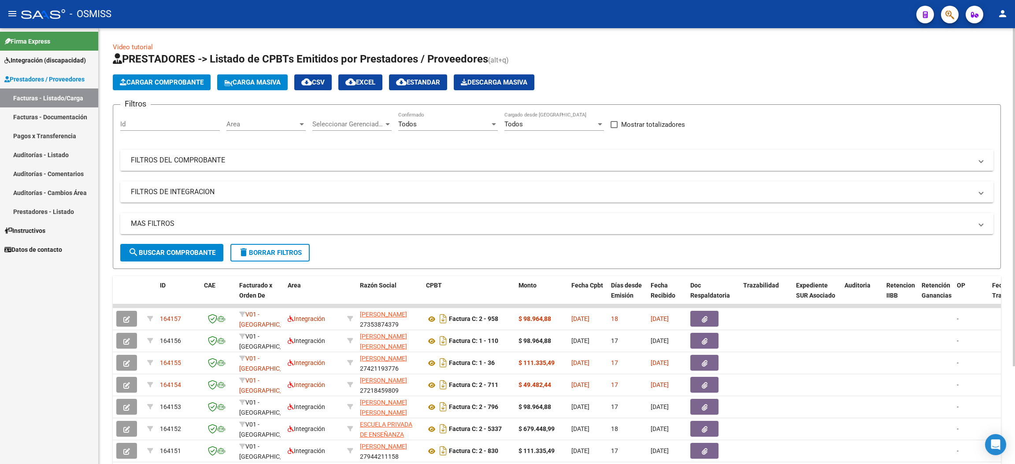
click at [196, 153] on mat-expansion-panel-header "FILTROS DEL COMPROBANTE" at bounding box center [556, 160] width 873 height 21
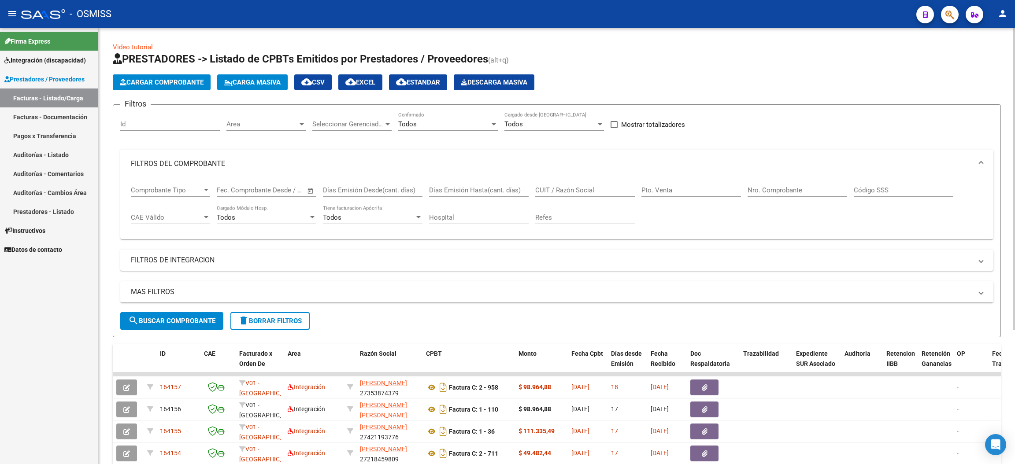
click at [685, 186] on input "Pto. Venta" at bounding box center [691, 190] width 100 height 8
type input "3"
click at [773, 193] on div "Nro. Comprobante" at bounding box center [797, 187] width 100 height 19
type input "411"
click at [188, 317] on span "search Buscar Comprobante" at bounding box center [171, 321] width 87 height 8
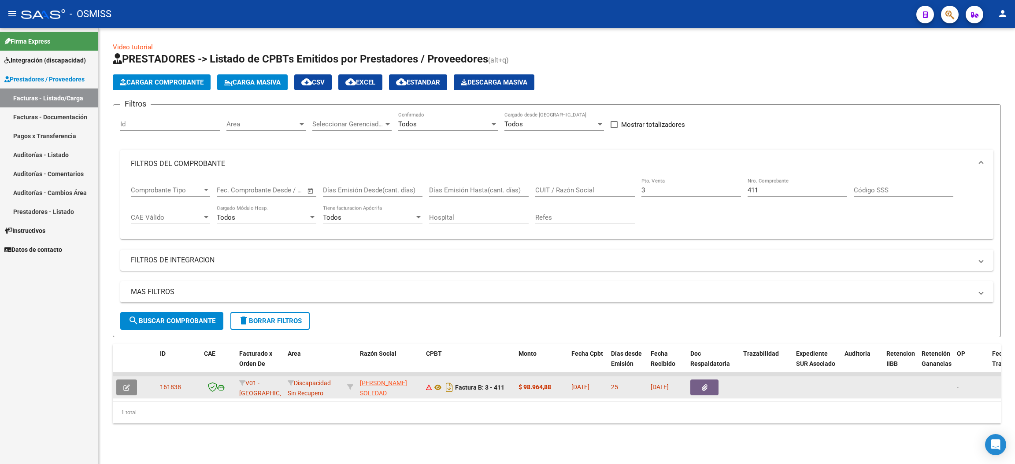
click at [130, 389] on button "button" at bounding box center [126, 388] width 21 height 16
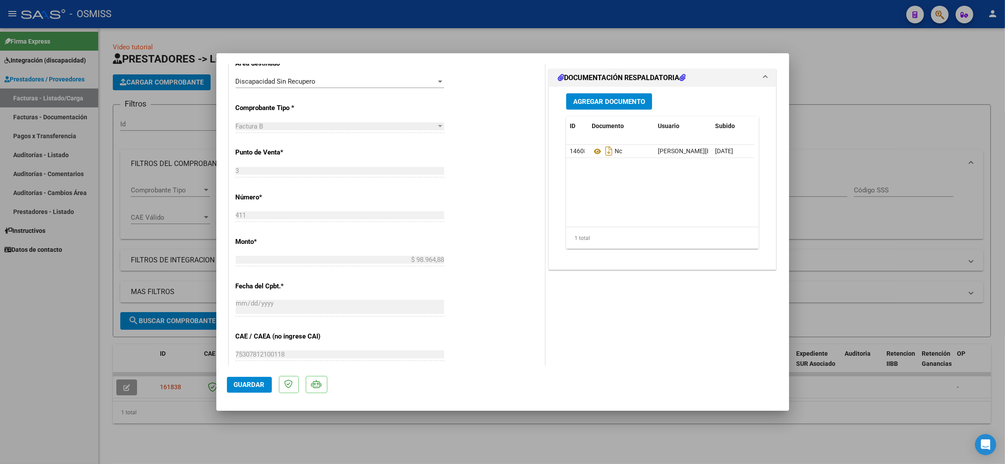
click at [53, 307] on div at bounding box center [502, 232] width 1005 height 464
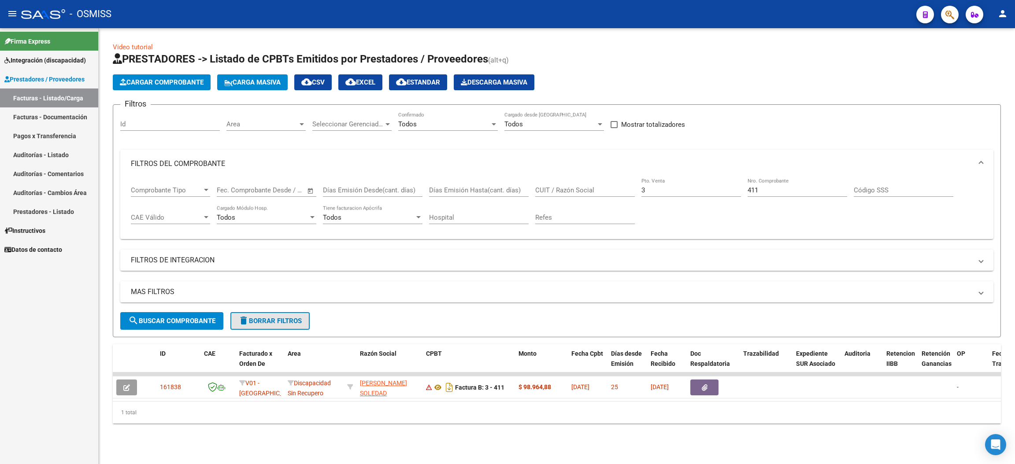
click at [293, 322] on span "delete Borrar Filtros" at bounding box center [269, 321] width 63 height 8
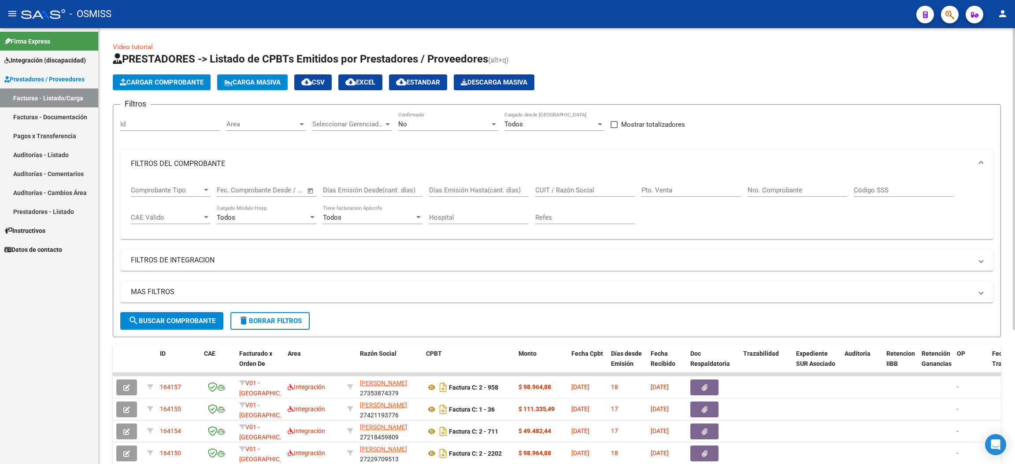
click at [451, 122] on div "No" at bounding box center [444, 124] width 92 height 8
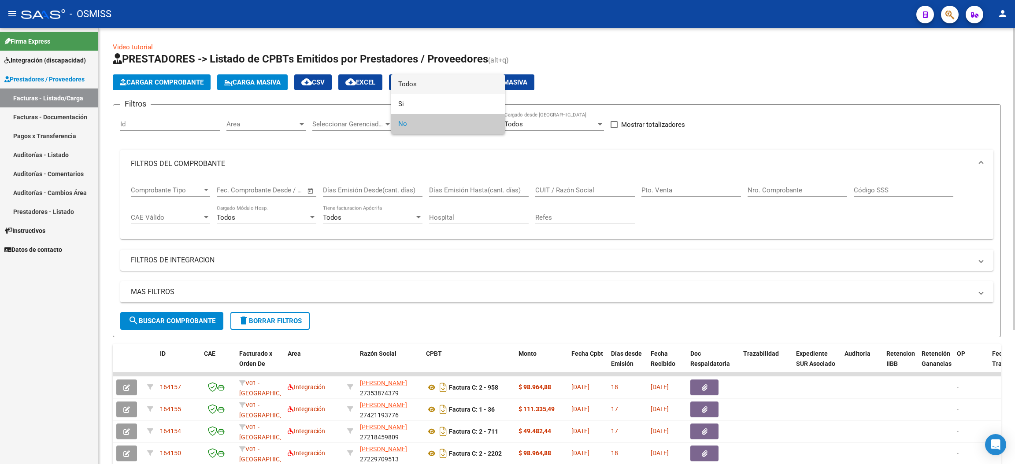
click at [416, 82] on span "Todos" at bounding box center [448, 84] width 100 height 20
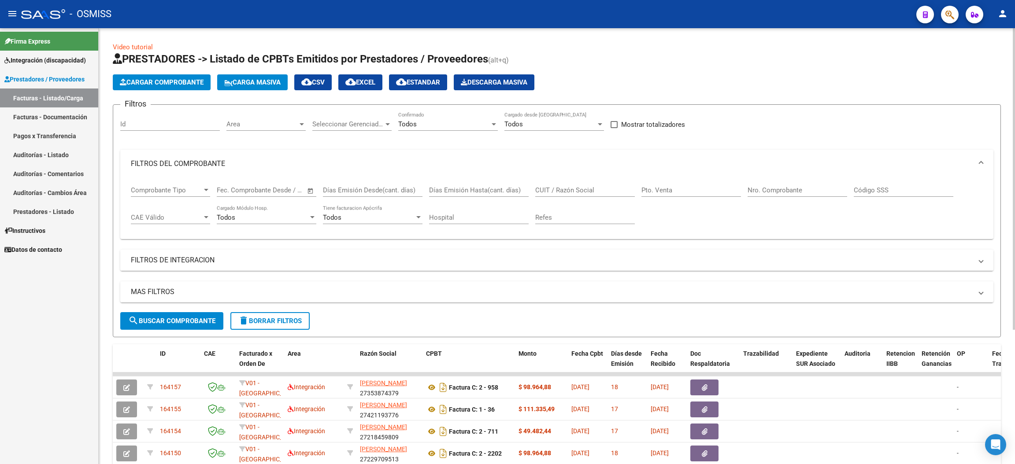
click at [183, 260] on mat-panel-title "FILTROS DE INTEGRACION" at bounding box center [551, 260] width 841 height 10
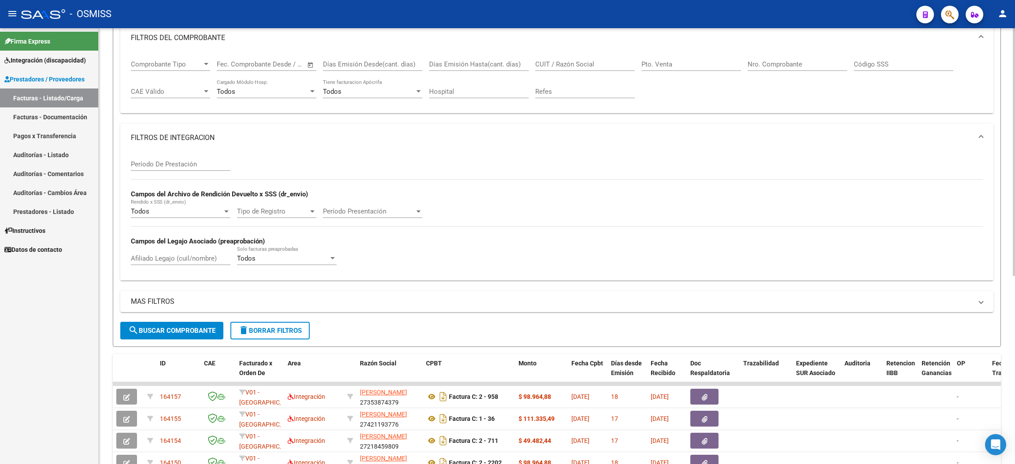
scroll to position [132, 0]
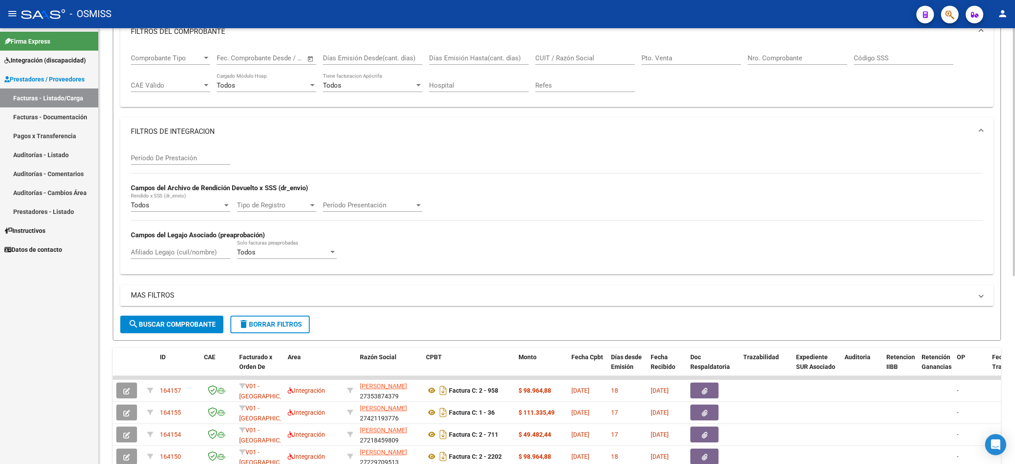
click at [166, 293] on mat-panel-title "MAS FILTROS" at bounding box center [551, 296] width 841 height 10
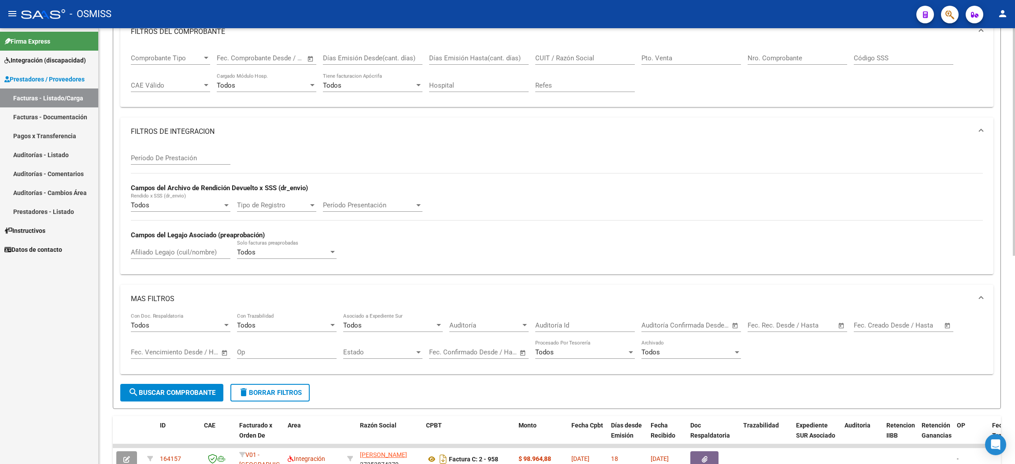
click at [876, 326] on input "text" at bounding box center [868, 326] width 29 height 8
click at [934, 211] on span "1" at bounding box center [936, 215] width 16 height 16
type input "1/8/2025"
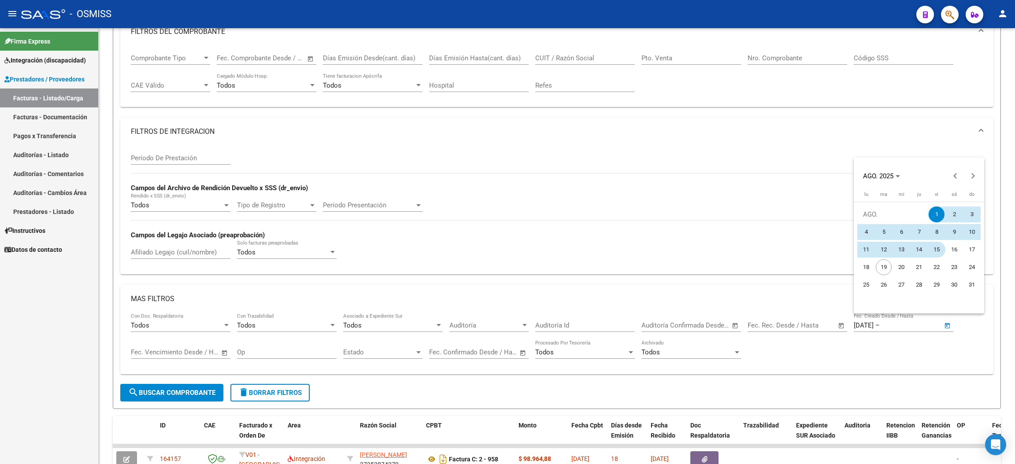
click at [939, 247] on span "15" at bounding box center [936, 250] width 16 height 16
type input "15/8/2025"
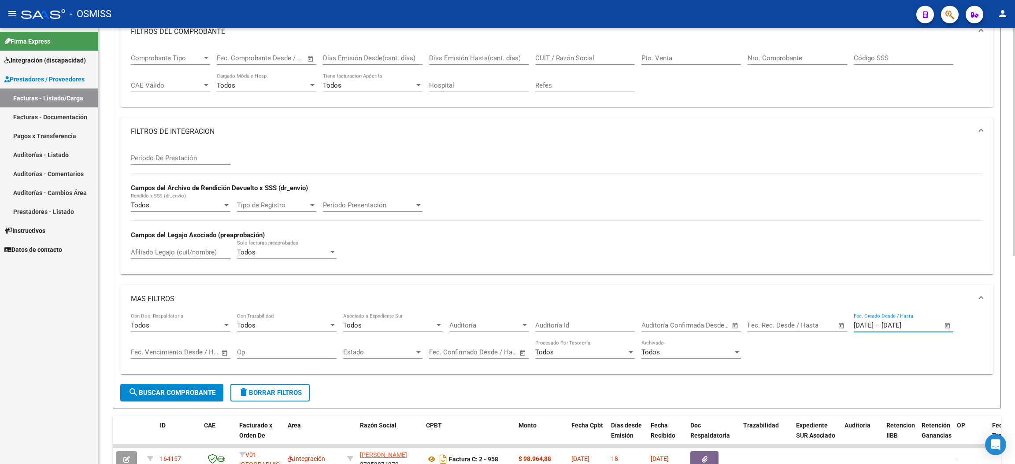
click at [207, 393] on span "search Buscar Comprobante" at bounding box center [171, 393] width 87 height 8
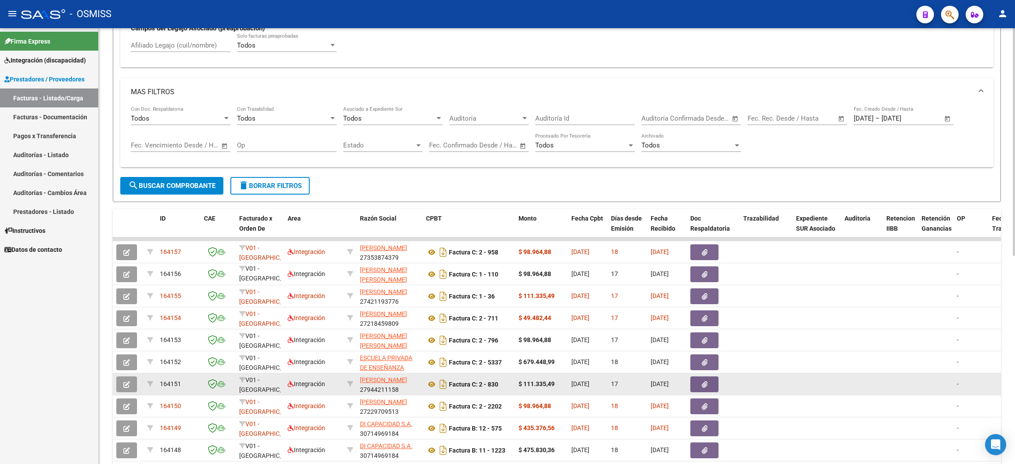
scroll to position [399, 0]
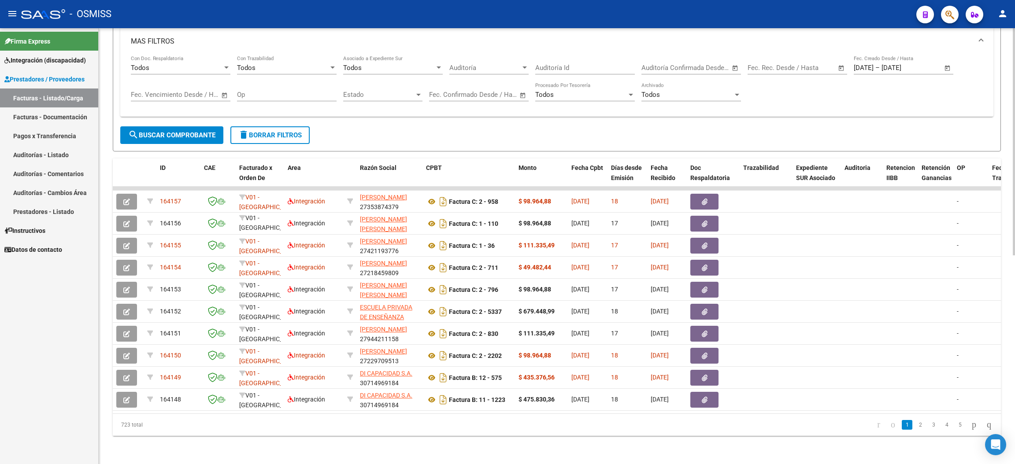
drag, startPoint x: 149, startPoint y: 422, endPoint x: 111, endPoint y: 422, distance: 37.4
click at [113, 422] on div "723 total" at bounding box center [201, 425] width 176 height 22
